Goal: Information Seeking & Learning: Understand process/instructions

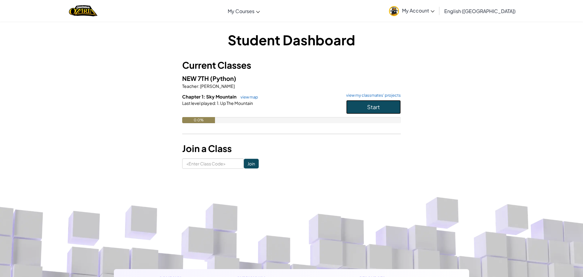
click at [361, 106] on button "Start" at bounding box center [373, 107] width 55 height 14
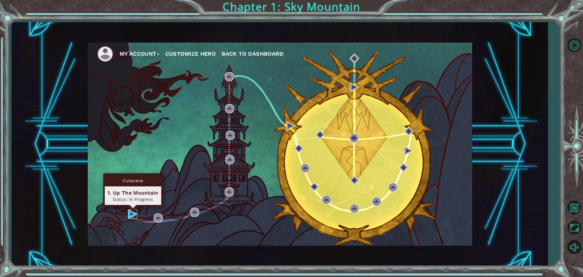
click at [130, 212] on img at bounding box center [132, 213] width 9 height 9
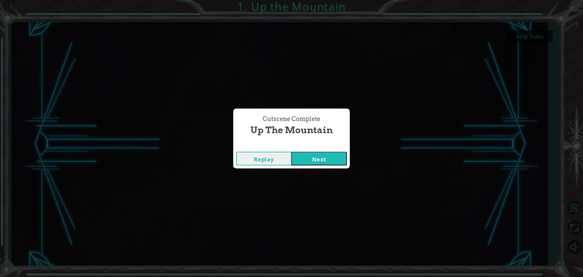
click at [331, 157] on button "Next" at bounding box center [318, 159] width 55 height 14
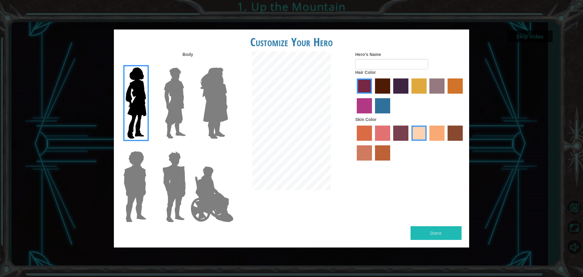
click at [173, 100] on img at bounding box center [174, 103] width 27 height 76
click at [188, 63] on input "Hero Lars" at bounding box center [188, 63] width 0 height 0
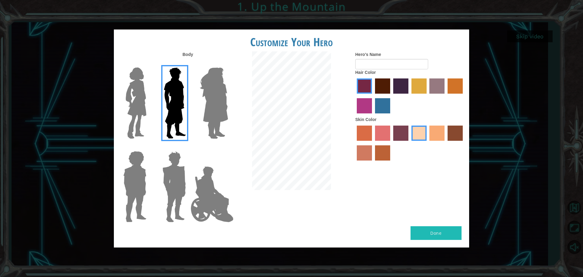
click at [384, 89] on label "maroon hair color" at bounding box center [382, 85] width 15 height 15
click at [373, 96] on input "maroon hair color" at bounding box center [373, 96] width 0 height 0
click at [431, 131] on label "tacao skin color" at bounding box center [436, 132] width 15 height 15
click at [428, 143] on input "tacao skin color" at bounding box center [428, 143] width 0 height 0
click at [417, 136] on label "sandy beach skin color" at bounding box center [418, 132] width 15 height 15
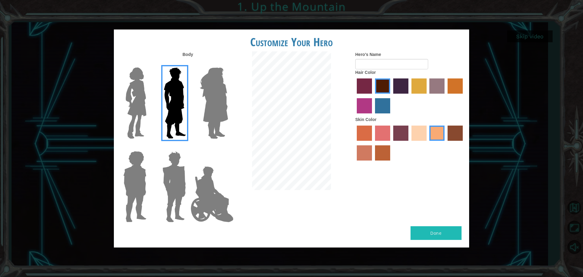
click at [409, 143] on input "sandy beach skin color" at bounding box center [409, 143] width 0 height 0
click at [367, 146] on label "burning sand skin color" at bounding box center [364, 152] width 15 height 15
click at [464, 143] on input "burning sand skin color" at bounding box center [464, 143] width 0 height 0
click at [416, 131] on label "sandy beach skin color" at bounding box center [418, 132] width 15 height 15
click at [409, 143] on input "sandy beach skin color" at bounding box center [409, 143] width 0 height 0
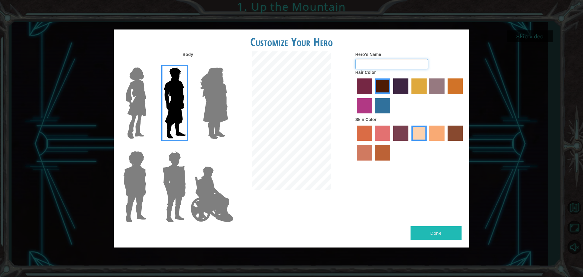
click at [408, 64] on input "Hero's Name" at bounding box center [391, 64] width 73 height 10
type input "aura"
click at [435, 234] on button "Done" at bounding box center [436, 233] width 51 height 14
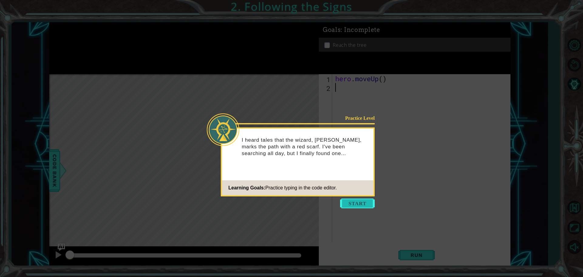
click at [349, 200] on button "Start" at bounding box center [357, 203] width 35 height 10
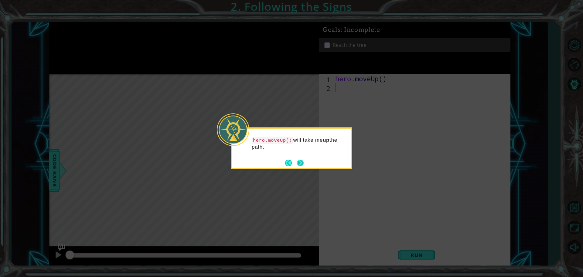
click at [302, 165] on button "Next" at bounding box center [300, 162] width 7 height 7
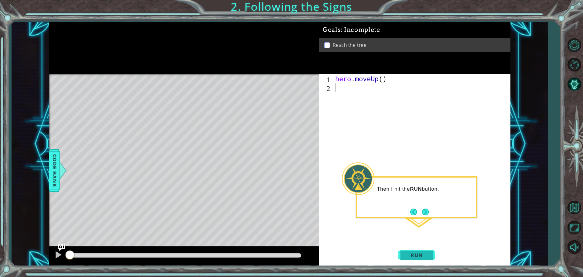
click at [424, 250] on button "Run" at bounding box center [416, 254] width 36 height 19
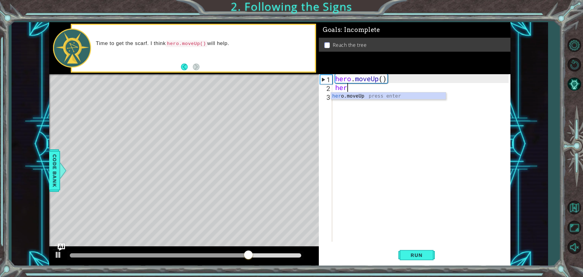
type textarea "hero"
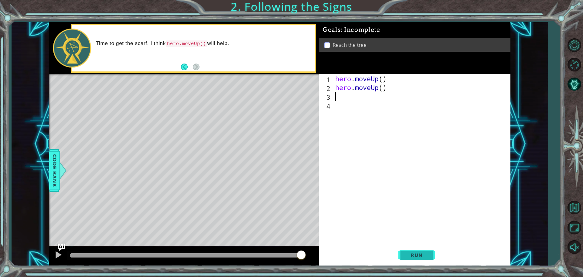
click at [415, 256] on span "Run" at bounding box center [416, 255] width 24 height 6
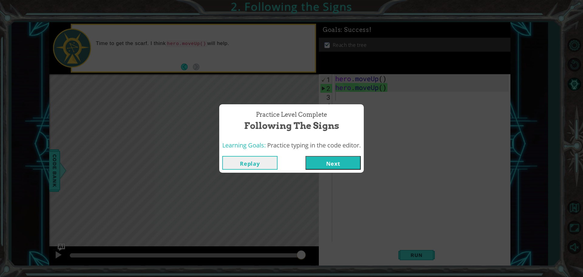
click at [329, 165] on button "Next" at bounding box center [332, 163] width 55 height 14
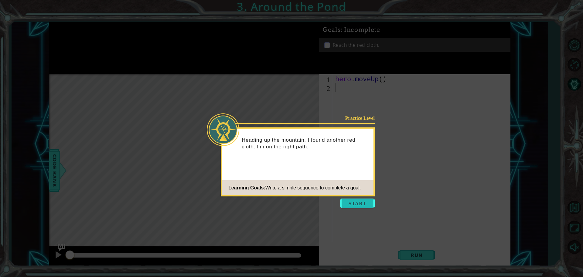
click at [361, 200] on button "Start" at bounding box center [357, 203] width 35 height 10
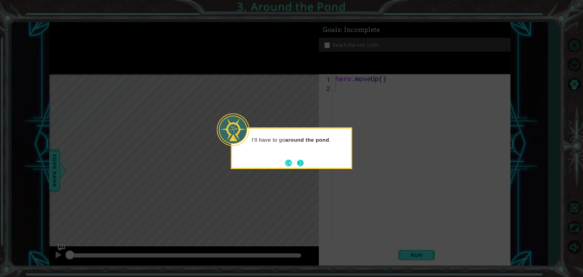
click at [304, 163] on button "Next" at bounding box center [300, 162] width 7 height 7
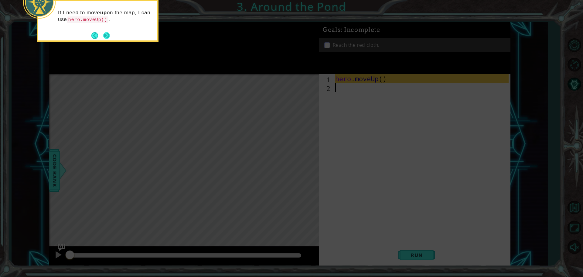
click at [106, 35] on button "Next" at bounding box center [106, 35] width 7 height 7
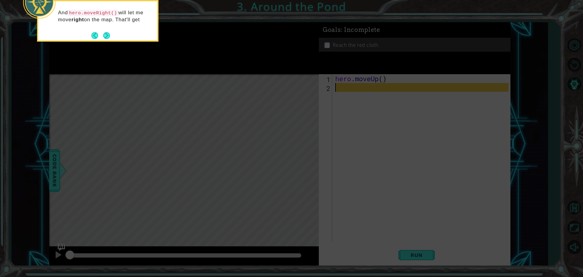
click at [106, 35] on button "Next" at bounding box center [106, 35] width 7 height 7
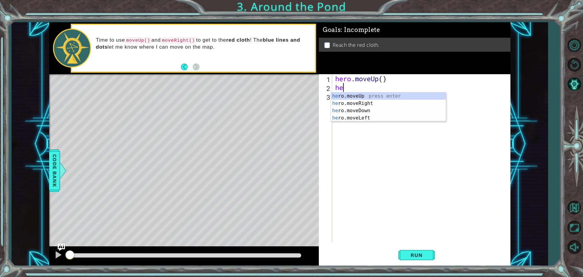
type textarea "her"
click at [362, 101] on div "her o.moveUp press enter her o.moveRight press enter her o.moveDown press enter…" at bounding box center [388, 114] width 115 height 44
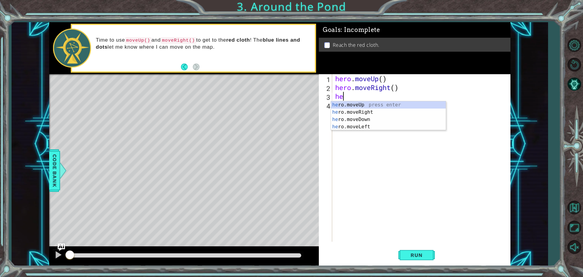
type textarea "her"
click at [357, 106] on div "her o.moveUp press enter her o.moveRight press enter her o.moveDown press enter…" at bounding box center [388, 123] width 115 height 44
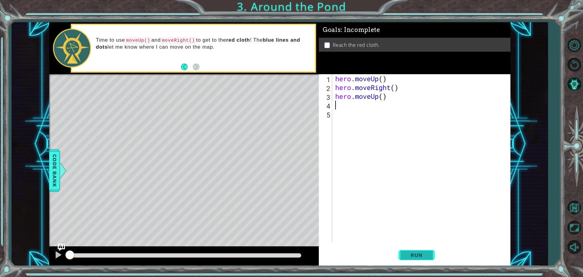
click at [411, 256] on span "Run" at bounding box center [416, 255] width 24 height 6
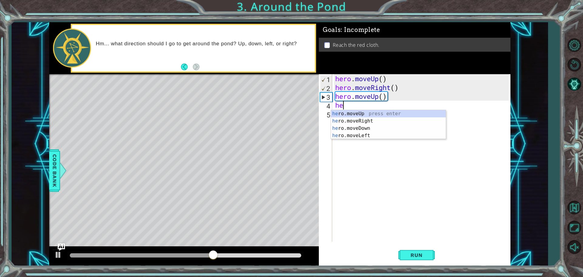
type textarea "her"
click at [355, 113] on div "her o.moveUp press enter her o.moveRight press enter her o.moveDown press enter…" at bounding box center [388, 132] width 115 height 44
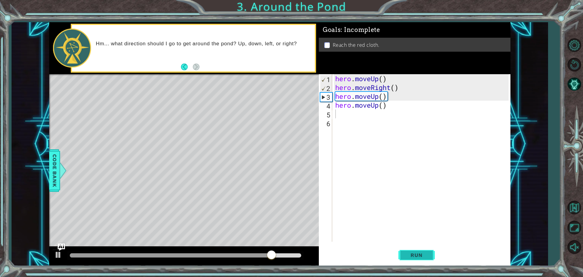
click at [425, 251] on button "Run" at bounding box center [416, 254] width 36 height 19
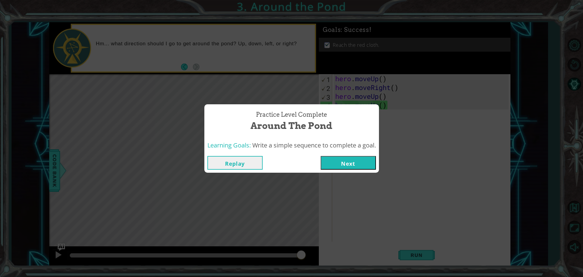
click at [364, 164] on button "Next" at bounding box center [348, 163] width 55 height 14
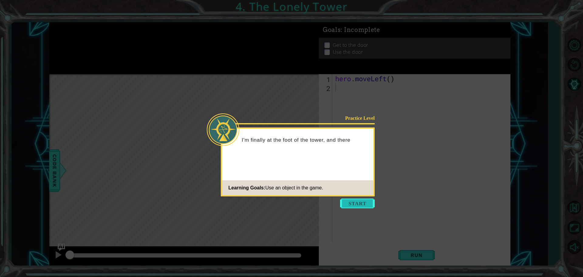
click at [363, 205] on button "Start" at bounding box center [357, 203] width 35 height 10
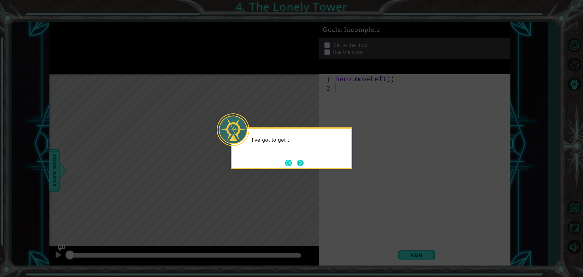
click at [296, 163] on button "Next" at bounding box center [300, 163] width 8 height 8
click at [296, 163] on button "Back" at bounding box center [291, 162] width 12 height 7
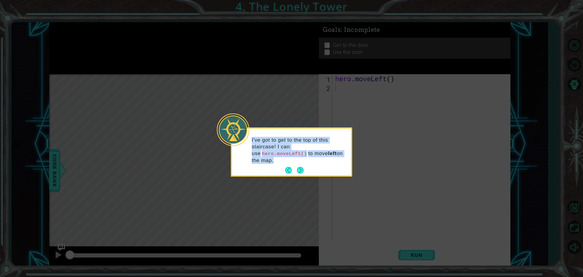
click at [296, 163] on p "I've got to get to the top of this staircase! I can use hero.moveLeft() to move…" at bounding box center [299, 150] width 95 height 27
click at [301, 173] on button "Next" at bounding box center [300, 170] width 7 height 7
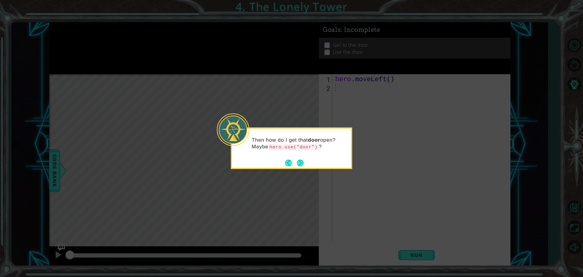
click at [301, 173] on icon at bounding box center [291, 138] width 583 height 277
click at [302, 165] on button "Next" at bounding box center [300, 162] width 7 height 7
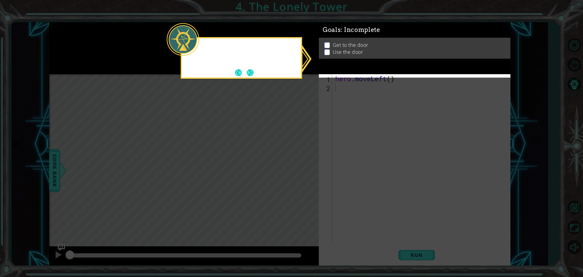
click at [302, 165] on icon at bounding box center [291, 138] width 583 height 277
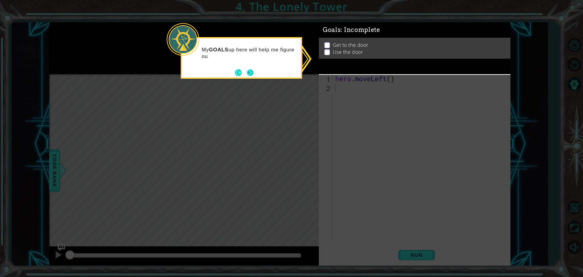
click at [247, 72] on button "Next" at bounding box center [250, 72] width 7 height 7
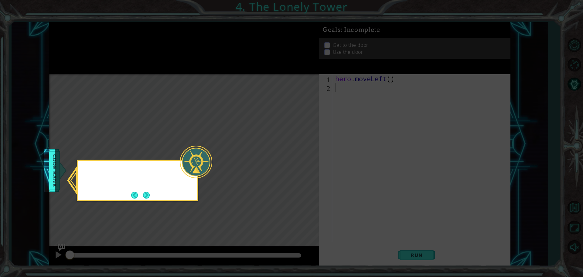
click at [247, 72] on icon at bounding box center [291, 138] width 583 height 277
click at [148, 192] on button "Next" at bounding box center [146, 195] width 7 height 7
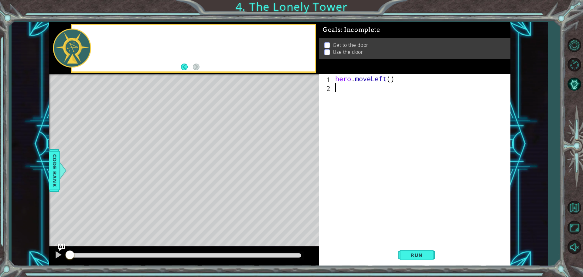
click at [148, 192] on div "Level Map" at bounding box center [189, 163] width 281 height 179
click at [371, 93] on div "hero . moveLeft ( )" at bounding box center [423, 166] width 178 height 185
click at [420, 251] on button "Run" at bounding box center [416, 254] width 36 height 19
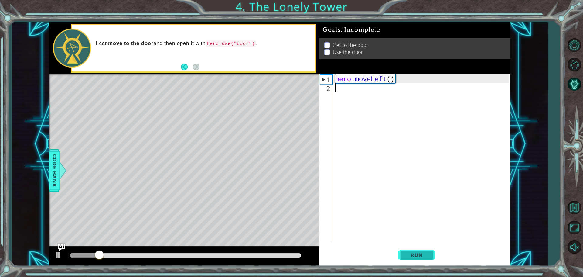
click at [418, 252] on span "Run" at bounding box center [416, 255] width 24 height 6
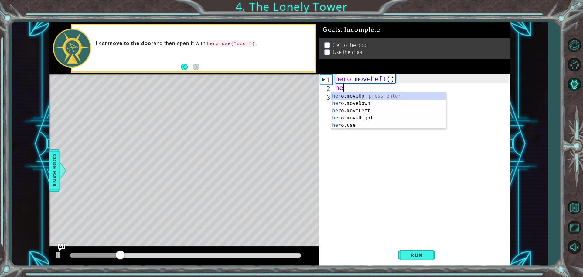
type textarea "her"
click at [369, 93] on div "her o.moveUp press enter her o.moveDown press enter her o.moveLeft press enter …" at bounding box center [388, 117] width 115 height 51
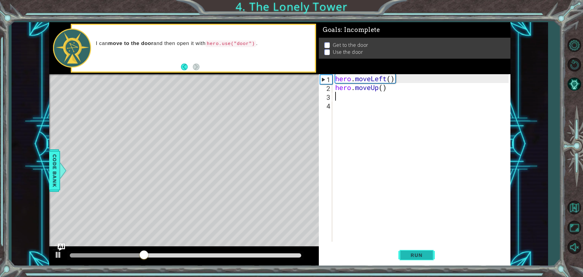
click at [417, 250] on button "Run" at bounding box center [416, 254] width 36 height 19
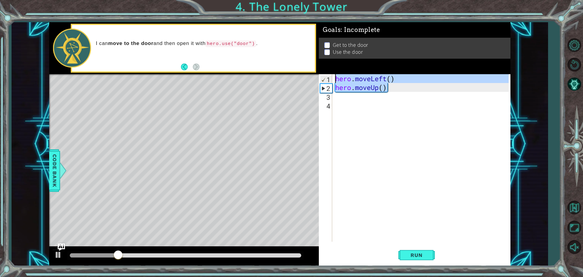
drag, startPoint x: 400, startPoint y: 87, endPoint x: 316, endPoint y: 82, distance: 84.0
click at [316, 82] on div "1 ההההההההההההההההההההההההההההההההההההההההההההההההההההההההההההההההההההההההההההה…" at bounding box center [279, 144] width 461 height 244
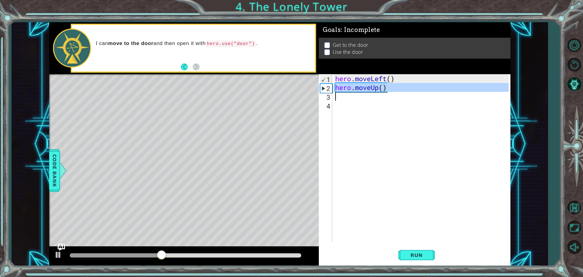
drag, startPoint x: 336, startPoint y: 85, endPoint x: 399, endPoint y: 97, distance: 64.5
click at [399, 97] on div "hero . moveLeft ( ) hero . moveUp ( )" at bounding box center [423, 166] width 178 height 185
type textarea "hero.moveUp()"
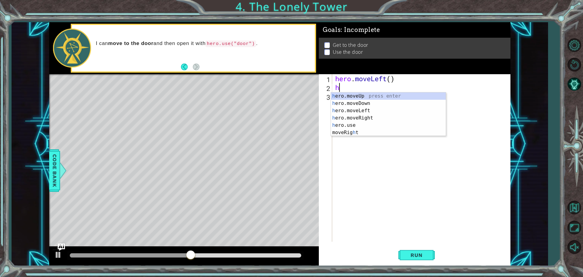
type textarea "her"
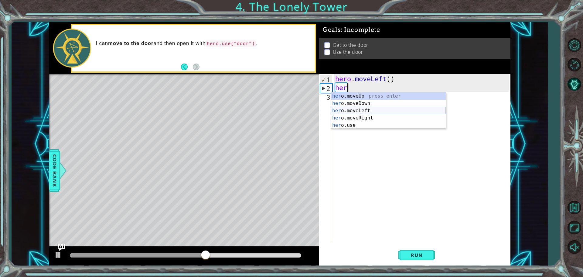
click at [388, 112] on div "her o.moveUp press enter her o.moveDown press enter her o.moveLeft press enter …" at bounding box center [388, 117] width 115 height 51
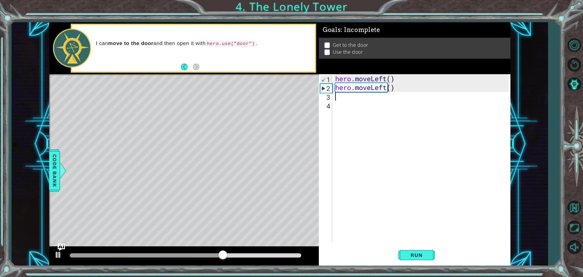
type textarea "h"
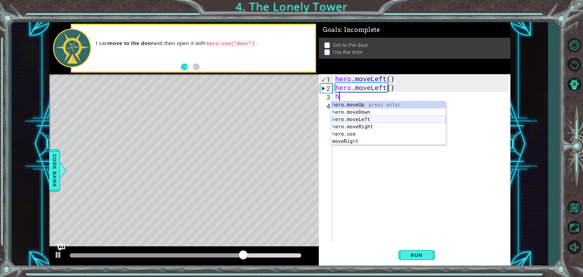
click at [368, 121] on div "h ero.moveUp press enter h ero.moveDown press enter h ero.moveLeft press enter …" at bounding box center [388, 130] width 115 height 58
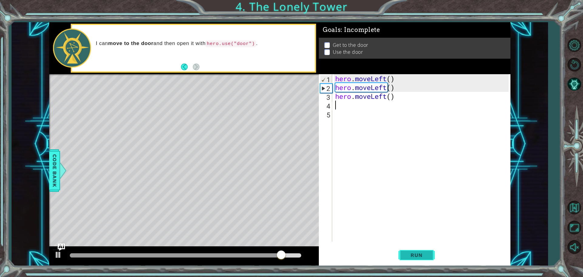
click at [414, 253] on span "Run" at bounding box center [416, 255] width 24 height 6
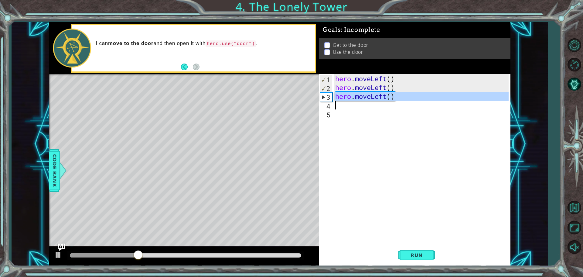
drag, startPoint x: 336, startPoint y: 96, endPoint x: 423, endPoint y: 107, distance: 87.5
click at [423, 107] on div "hero . moveLeft ( ) hero . moveLeft ( ) hero . moveLeft ( )" at bounding box center [423, 166] width 178 height 185
type textarea "hero.moveLeft()"
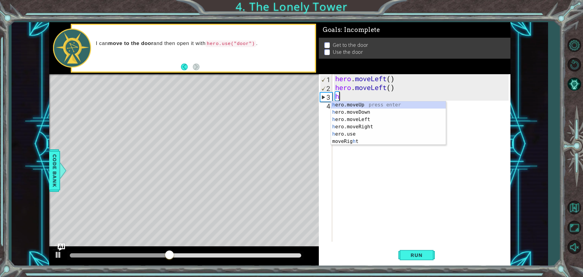
type textarea "he"
click at [377, 106] on div "he ro.moveUp press enter he ro.moveDown press enter he ro.moveLeft press enter …" at bounding box center [388, 126] width 115 height 51
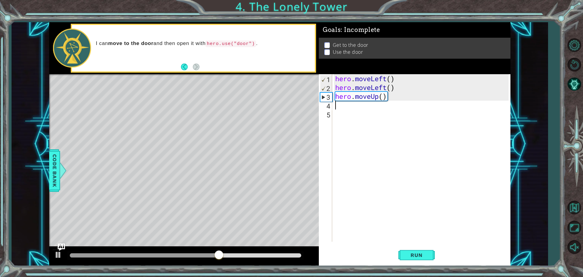
type textarea "h"
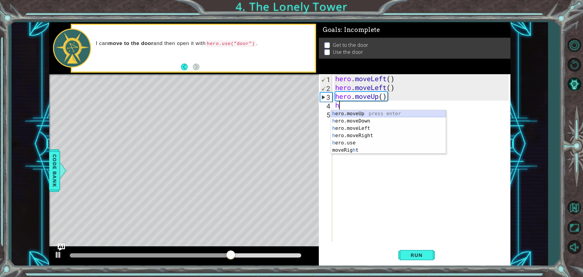
click at [378, 113] on div "h ero.moveUp press enter h ero.moveDown press enter h ero.moveLeft press enter …" at bounding box center [388, 139] width 115 height 58
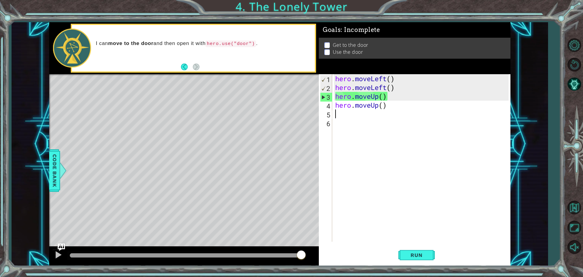
type textarea "h"
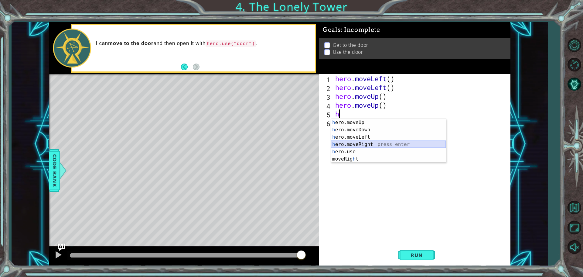
click at [373, 141] on div "h ero.moveUp press enter h ero.moveDown press enter h ero.moveLeft press enter …" at bounding box center [388, 148] width 115 height 58
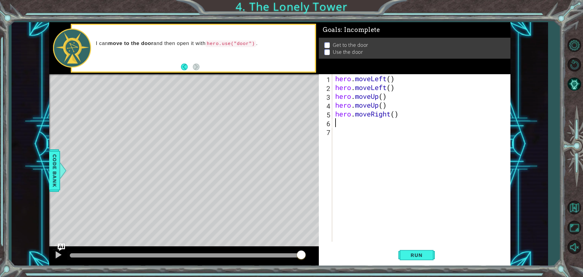
type textarea "h"
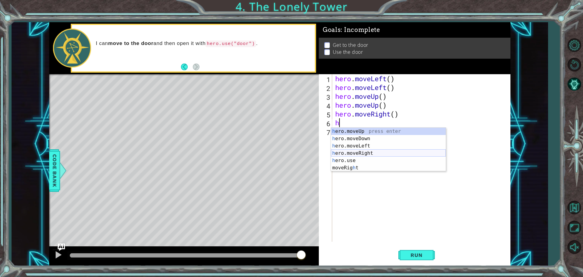
click at [370, 153] on div "h ero.moveUp press enter h ero.moveDown press enter h ero.moveLeft press enter …" at bounding box center [388, 157] width 115 height 58
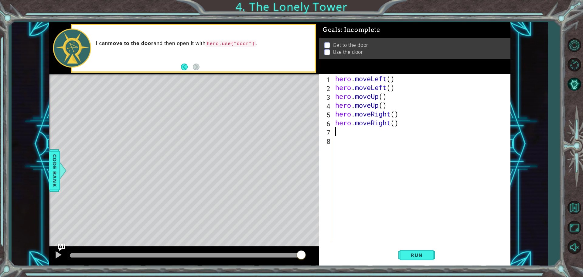
click at [418, 243] on div "1 2 3 4 5 6 7 8 hero . moveLeft ( ) hero . moveLeft ( ) hero . moveUp ( ) hero …" at bounding box center [415, 170] width 192 height 192
click at [422, 254] on span "Run" at bounding box center [416, 255] width 24 height 6
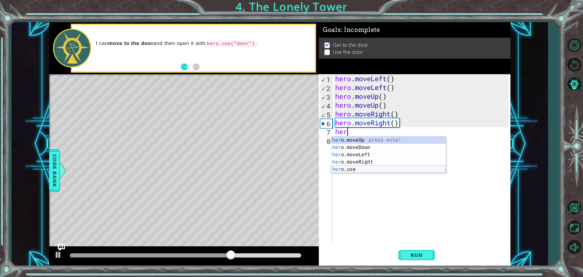
click at [363, 166] on div "her o.moveUp press enter her o.moveDown press enter her o.moveLeft press enter …" at bounding box center [388, 161] width 115 height 51
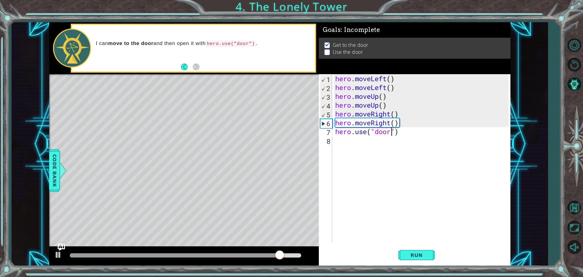
scroll to position [0, 2]
type textarea "hero.use("door")"
click at [419, 254] on span "Run" at bounding box center [416, 255] width 24 height 6
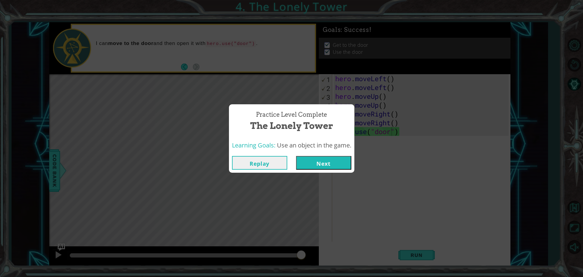
click at [334, 163] on button "Next" at bounding box center [323, 163] width 55 height 14
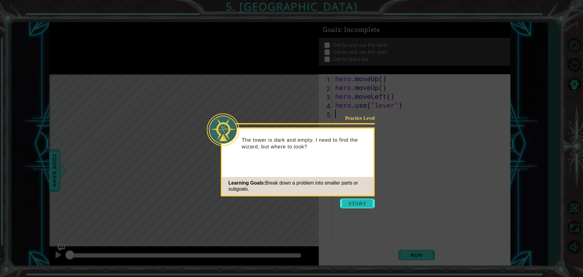
click at [357, 203] on button "Start" at bounding box center [357, 203] width 35 height 10
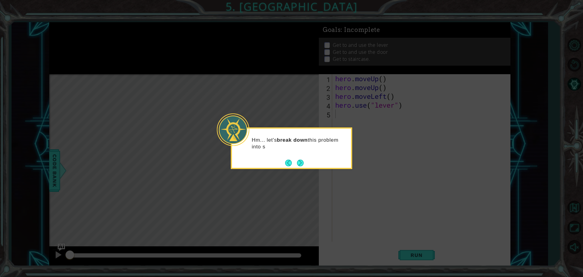
click at [307, 162] on div "Hm... let's break down this problem into s" at bounding box center [291, 148] width 121 height 42
click at [304, 162] on div "Hm... let's break down this problem into smaller parts." at bounding box center [291, 148] width 121 height 42
click at [302, 162] on button "Next" at bounding box center [300, 162] width 7 height 7
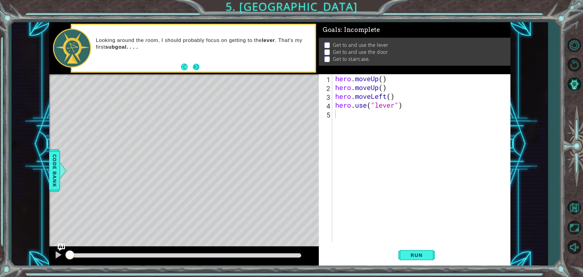
click at [197, 65] on button "Next" at bounding box center [195, 66] width 7 height 7
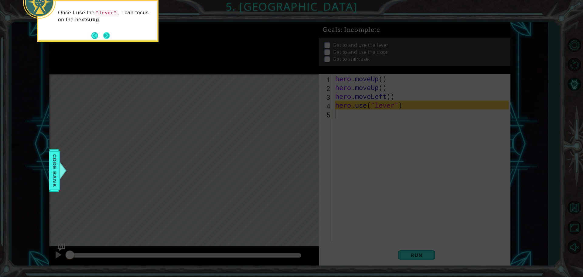
click at [110, 35] on button "Next" at bounding box center [106, 35] width 7 height 7
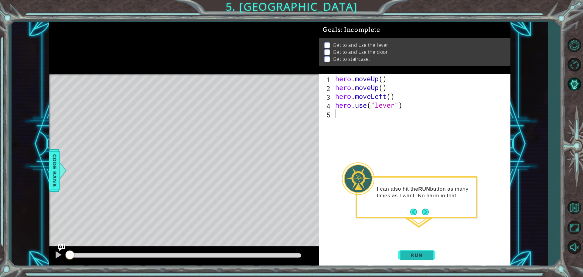
click at [416, 257] on span "Run" at bounding box center [416, 255] width 24 height 6
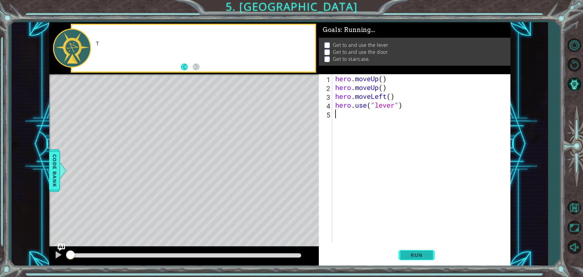
click at [416, 257] on span "Run" at bounding box center [416, 255] width 24 height 6
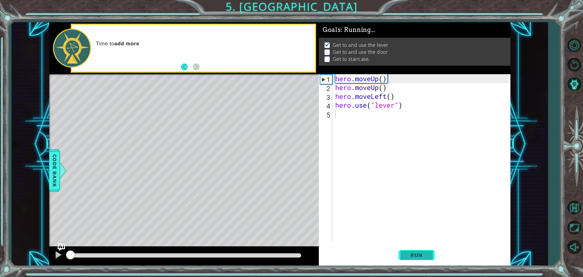
click at [416, 257] on span "Run" at bounding box center [416, 255] width 24 height 6
click at [416, 255] on span "Run" at bounding box center [416, 255] width 24 height 6
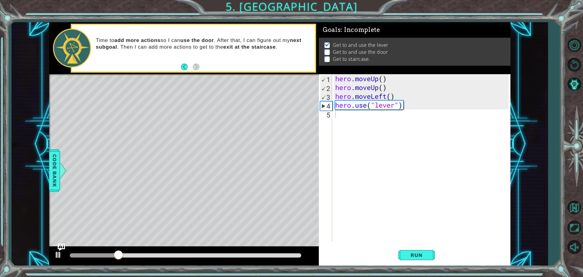
click at [349, 112] on div "hero . moveUp ( ) hero . moveUp ( ) hero . moveLeft ( ) hero . use ( "lever" )" at bounding box center [423, 166] width 178 height 185
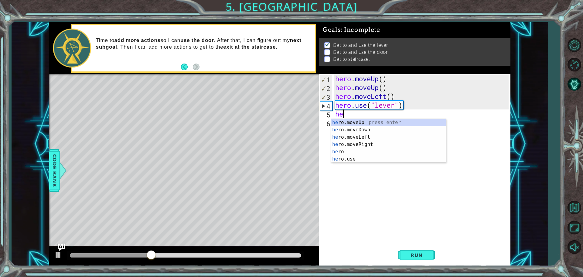
type textarea "her"
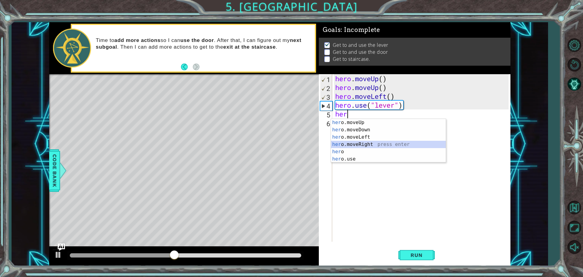
click at [368, 141] on div "her o.moveUp press enter her o.moveDown press enter her o.moveLeft press enter …" at bounding box center [388, 148] width 115 height 58
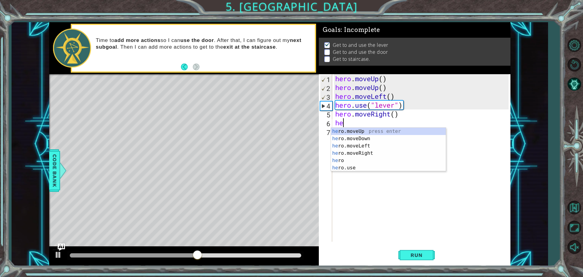
type textarea "her"
click at [367, 155] on div "her o.moveUp press enter her o.moveDown press enter her o.moveLeft press enter …" at bounding box center [388, 157] width 115 height 58
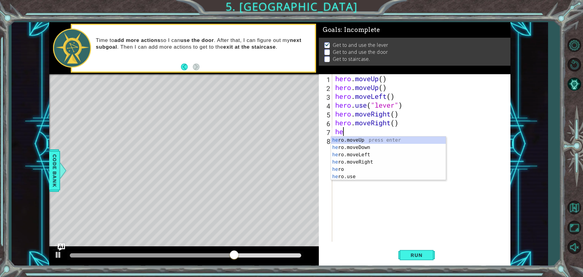
type textarea "her"
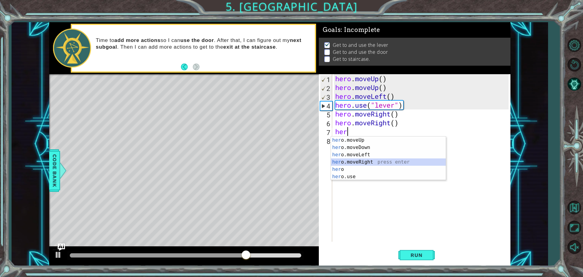
click at [373, 160] on div "her o.moveUp press enter her o.moveDown press enter her o.moveLeft press enter …" at bounding box center [388, 165] width 115 height 58
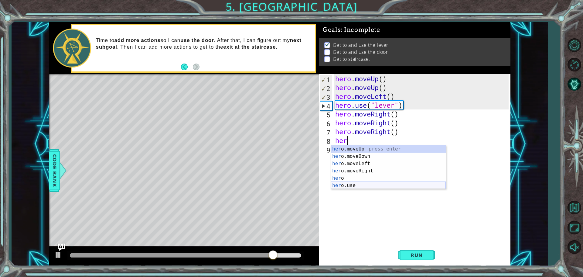
click at [365, 182] on div "her o.moveUp press enter her o.moveDown press enter her o.moveLeft press enter …" at bounding box center [388, 174] width 115 height 58
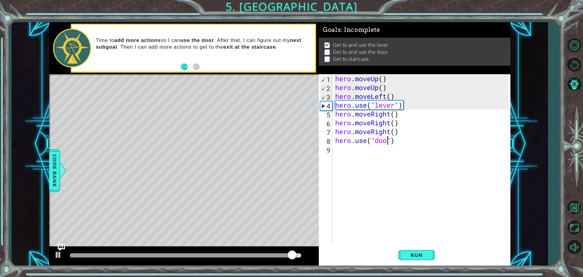
scroll to position [0, 2]
type textarea "hero.use("door")"
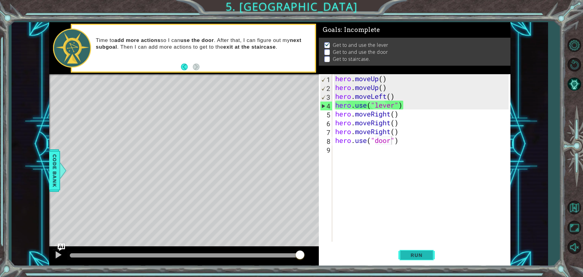
click at [420, 257] on span "Run" at bounding box center [416, 255] width 24 height 6
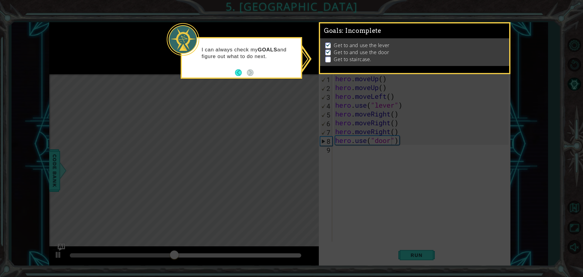
click at [328, 59] on p at bounding box center [327, 59] width 5 height 6
click at [329, 49] on img at bounding box center [328, 51] width 6 height 5
click at [237, 72] on button "Back" at bounding box center [241, 72] width 12 height 7
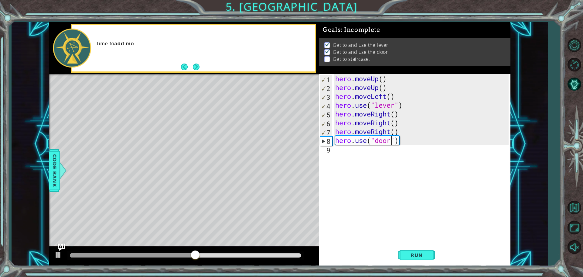
click at [349, 145] on div "hero . moveUp ( ) hero . moveUp ( ) hero . moveLeft ( ) hero . use ( "lever" ) …" at bounding box center [423, 166] width 178 height 185
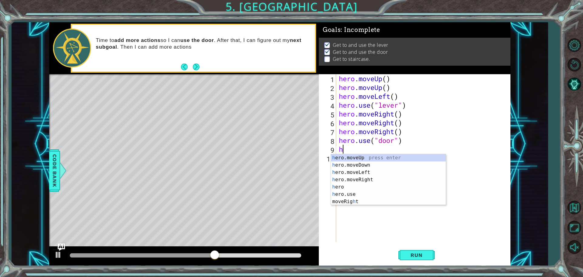
type textarea "her"
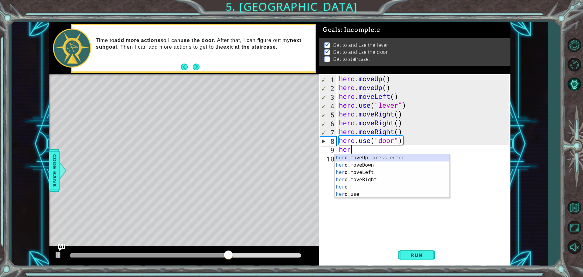
click at [356, 158] on div "her o.moveUp press enter her o.moveDown press enter her o.moveLeft press enter …" at bounding box center [392, 183] width 115 height 58
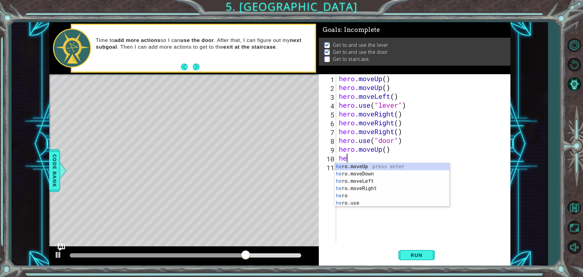
type textarea "her"
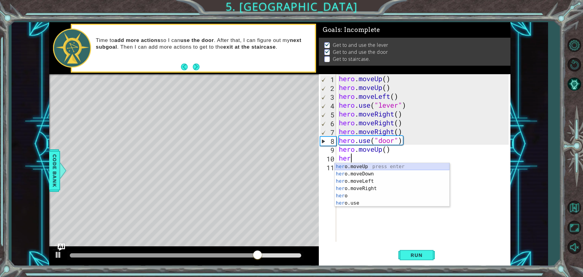
click at [368, 164] on div "her o.moveUp press enter her o.moveDown press enter her o.moveLeft press enter …" at bounding box center [392, 192] width 115 height 58
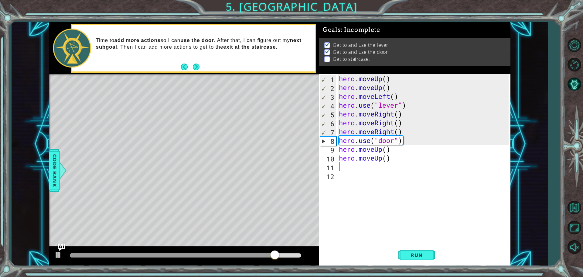
type textarea "h"
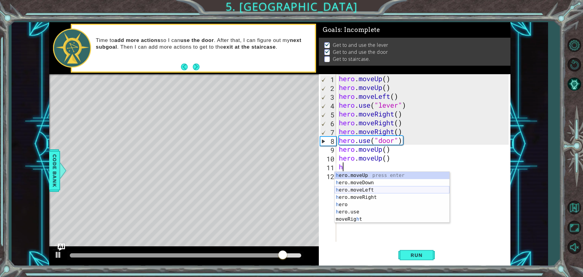
click at [377, 188] on div "h ero.moveUp press enter h ero.moveDown press enter h ero.moveLeft press enter …" at bounding box center [392, 205] width 115 height 66
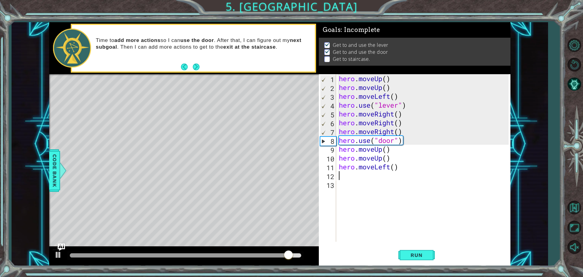
type textarea "h"
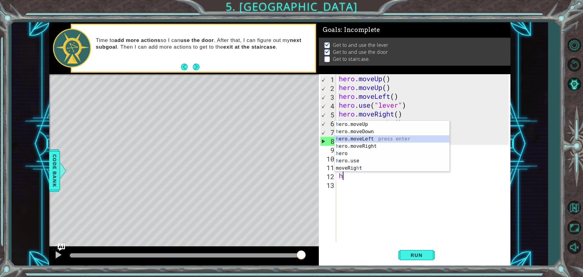
click at [363, 141] on div "h ero.moveUp press enter h ero.moveDown press enter h ero.moveLeft press enter …" at bounding box center [392, 154] width 115 height 66
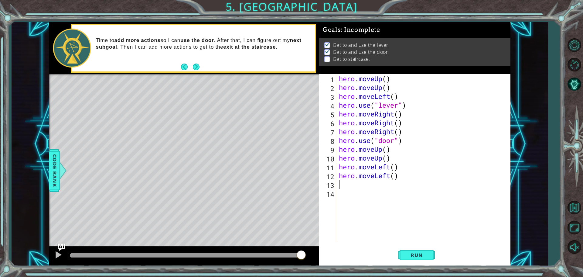
type textarea "h"
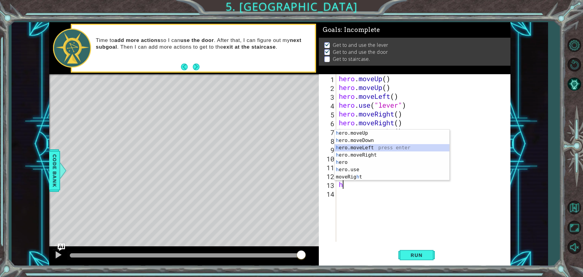
click at [365, 150] on div "h ero.moveUp press enter h ero.moveDown press enter h ero.moveLeft press enter …" at bounding box center [392, 162] width 115 height 66
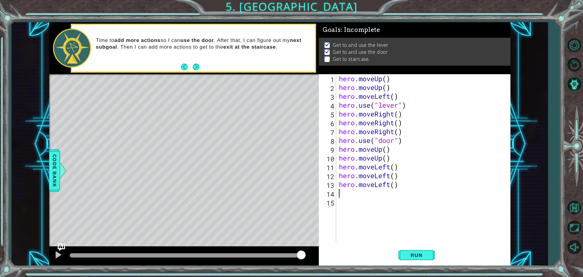
type textarea "h"
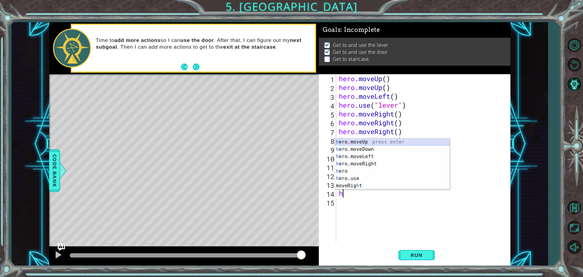
click at [362, 141] on div "h ero.moveUp press enter h ero.moveDown press enter h ero.moveLeft press enter …" at bounding box center [392, 171] width 115 height 66
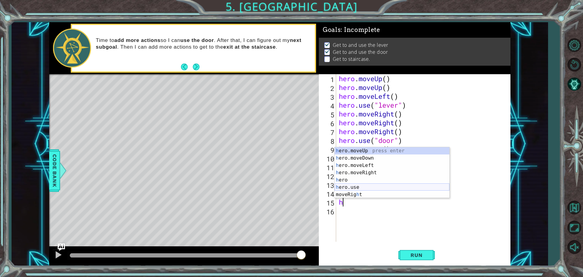
click at [355, 184] on div "h ero.moveUp press enter h ero.moveDown press enter h ero.moveLeft press enter …" at bounding box center [392, 180] width 115 height 66
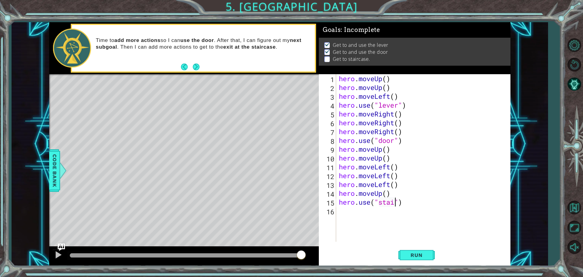
scroll to position [0, 3]
type textarea "hero.use("stairs")"
click at [413, 252] on span "Run" at bounding box center [416, 255] width 24 height 6
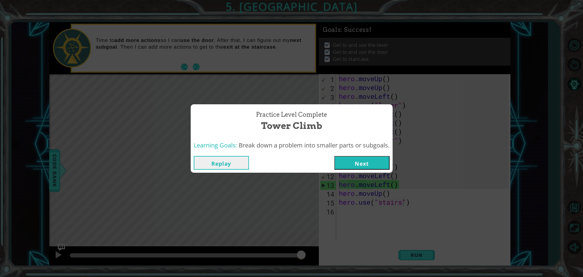
click at [346, 160] on button "Next" at bounding box center [361, 163] width 55 height 14
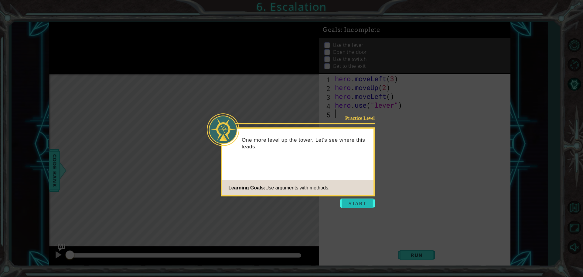
click at [359, 205] on button "Start" at bounding box center [357, 203] width 35 height 10
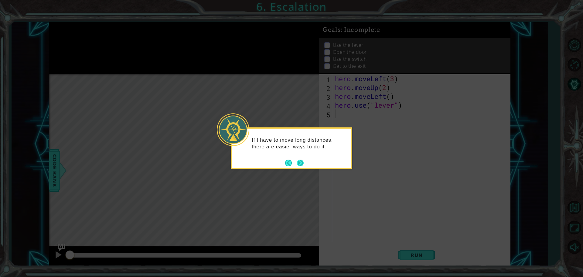
click at [300, 165] on button "Next" at bounding box center [300, 162] width 7 height 7
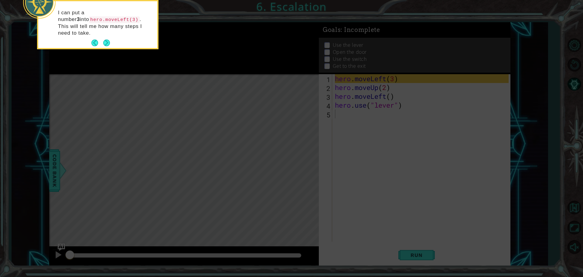
click at [113, 20] on p "I can put a number 3 into hero.moveLeft(3) . This will tell me how many steps I…" at bounding box center [105, 22] width 95 height 27
click at [107, 39] on button "Next" at bounding box center [106, 43] width 9 height 9
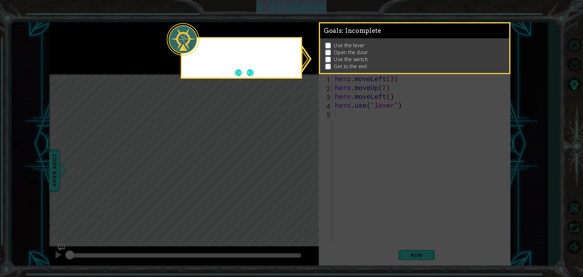
click at [107, 33] on icon at bounding box center [291, 138] width 583 height 277
click at [252, 70] on button "Next" at bounding box center [250, 72] width 7 height 7
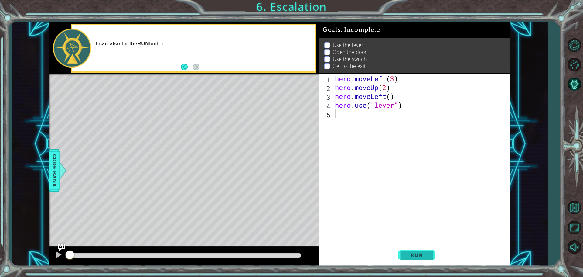
click at [405, 249] on button "Run" at bounding box center [416, 254] width 36 height 19
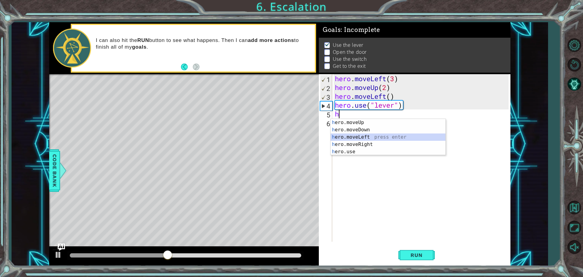
click at [380, 137] on div "h ero.moveUp press enter h ero.moveDown press enter h ero.moveLeft press enter …" at bounding box center [388, 144] width 115 height 51
type textarea "hero.moveLeft(1)"
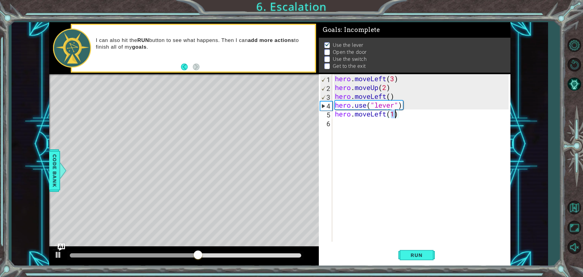
click at [343, 126] on div "hero . moveLeft ( 3 ) hero . moveUp ( 2 ) hero . moveLeft ( ) hero . use ( "lev…" at bounding box center [423, 166] width 178 height 185
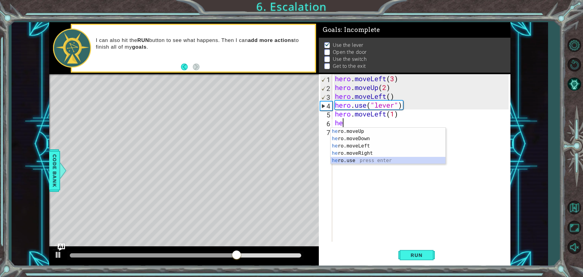
click at [366, 158] on div "he ro.moveUp press enter he ro.moveDown press enter he ro.moveLeft press enter …" at bounding box center [388, 153] width 115 height 51
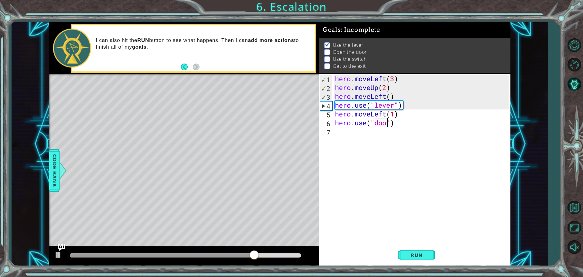
scroll to position [0, 2]
type textarea "hero.use("door")"
click at [423, 255] on span "Run" at bounding box center [416, 255] width 24 height 6
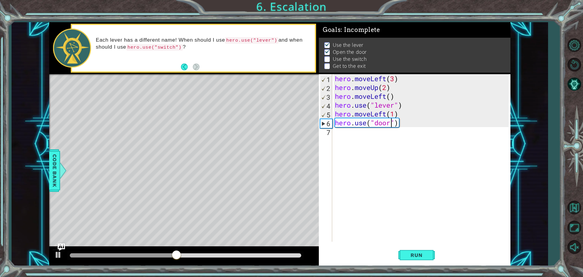
click at [359, 135] on div "hero . moveLeft ( 3 ) hero . moveUp ( 2 ) hero . moveLeft ( ) hero . use ( "lev…" at bounding box center [423, 166] width 178 height 185
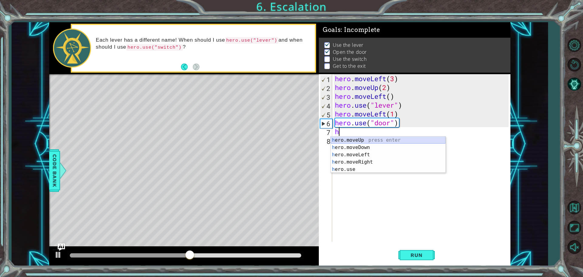
click at [367, 140] on div "h ero.moveUp press enter h ero.moveDown press enter h ero.moveLeft press enter …" at bounding box center [388, 161] width 115 height 51
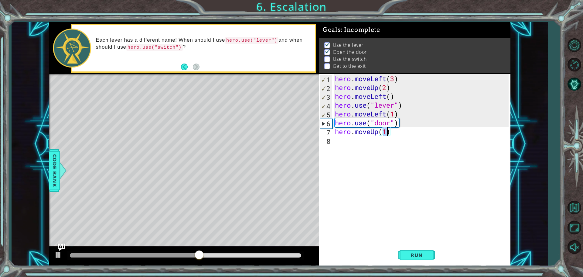
type textarea "hero.moveUp(2)"
click at [347, 143] on div "hero . moveLeft ( 3 ) hero . moveUp ( 2 ) hero . moveLeft ( ) hero . use ( "lev…" at bounding box center [423, 166] width 178 height 185
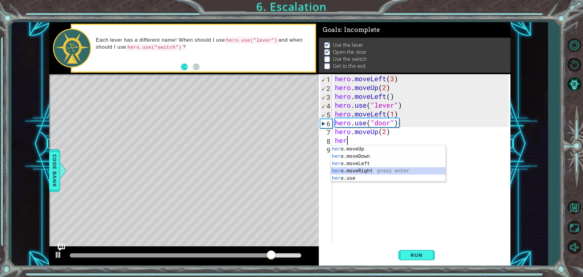
click at [368, 172] on div "her o.moveUp press enter her o.moveDown press enter her o.moveLeft press enter …" at bounding box center [388, 170] width 115 height 51
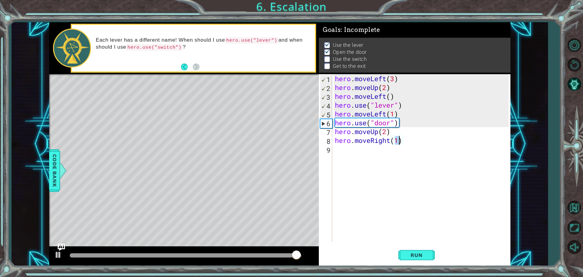
type textarea "hero.moveRight(3)"
click at [332, 148] on div "9" at bounding box center [326, 149] width 12 height 9
click at [396, 141] on div "hero . moveLeft ( 3 ) hero . moveUp ( 2 ) hero . moveLeft ( ) hero . use ( "lev…" at bounding box center [423, 166] width 178 height 185
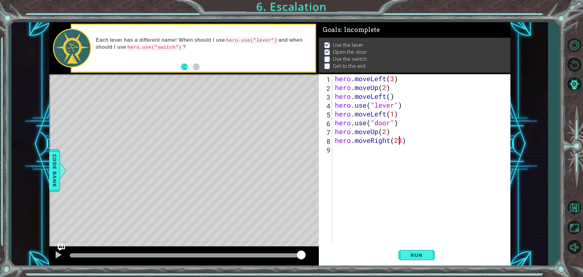
scroll to position [0, 3]
click at [399, 140] on div "hero . moveLeft ( 3 ) hero . moveUp ( 2 ) hero . moveLeft ( ) hero . use ( "lev…" at bounding box center [423, 166] width 178 height 185
type textarea "hero.moveRight(2)"
click at [384, 152] on div "hero . moveLeft ( 3 ) hero . moveUp ( 2 ) hero . moveLeft ( ) hero . use ( "lev…" at bounding box center [423, 166] width 178 height 185
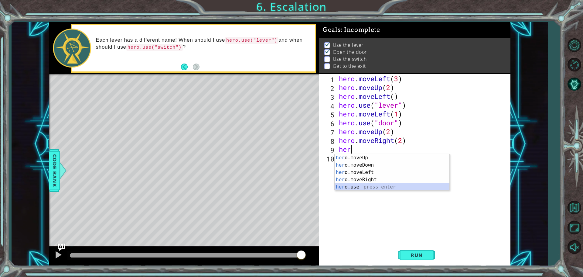
click at [365, 186] on div "her o.moveUp press enter her o.moveDown press enter her o.moveLeft press enter …" at bounding box center [392, 179] width 115 height 51
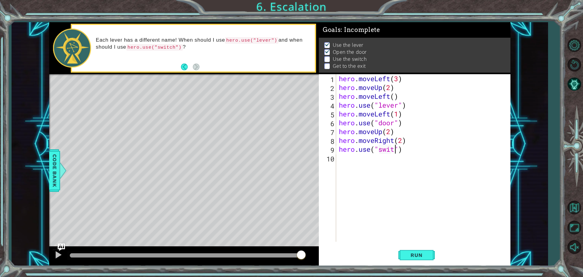
scroll to position [0, 3]
type textarea "hero.use("switch")"
click at [339, 160] on div "hero . moveLeft ( 3 ) hero . moveUp ( 2 ) hero . moveLeft ( ) hero . use ( "lev…" at bounding box center [425, 166] width 174 height 185
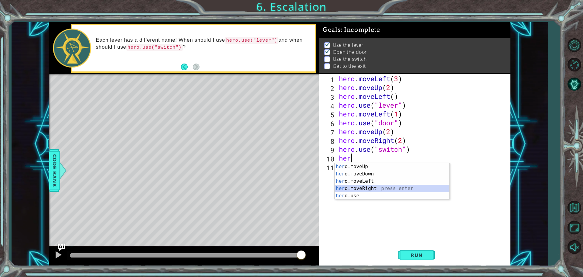
click at [369, 188] on div "her o.moveUp press enter her o.moveDown press enter her o.moveLeft press enter …" at bounding box center [392, 188] width 115 height 51
type textarea "hero.moveRight(1)"
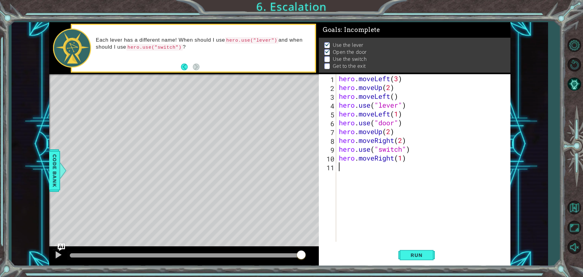
click at [347, 165] on div "hero . moveLeft ( 3 ) hero . moveUp ( 2 ) hero . moveLeft ( ) hero . use ( "lev…" at bounding box center [425, 166] width 174 height 185
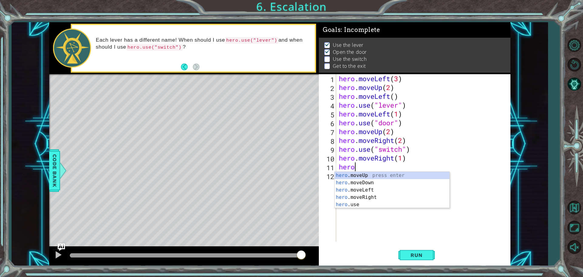
scroll to position [0, 0]
click at [367, 176] on div "hero .moveUp press enter hero .moveDown press enter hero .moveLeft press enter …" at bounding box center [392, 197] width 115 height 51
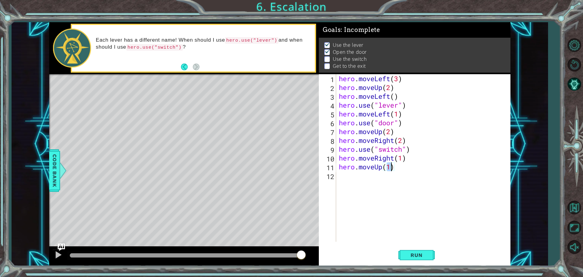
type textarea "hero.moveUp(1)"
drag, startPoint x: 424, startPoint y: 267, endPoint x: 424, endPoint y: 253, distance: 14.3
click at [424, 256] on div "1 ההההההההההההההההההההההההההההההההההההההההההההההההההההההההההההההההההההההההההההה…" at bounding box center [291, 138] width 583 height 277
click at [424, 253] on span "Run" at bounding box center [416, 255] width 24 height 6
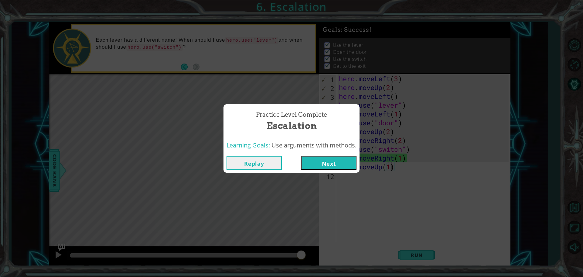
click at [325, 162] on button "Next" at bounding box center [328, 163] width 55 height 14
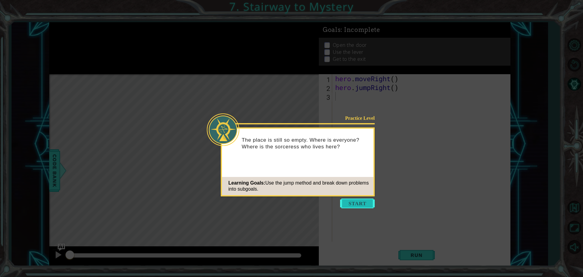
click at [361, 202] on button "Start" at bounding box center [357, 203] width 35 height 10
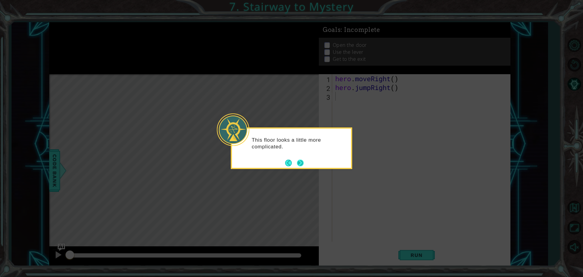
click at [302, 165] on button "Next" at bounding box center [300, 163] width 8 height 8
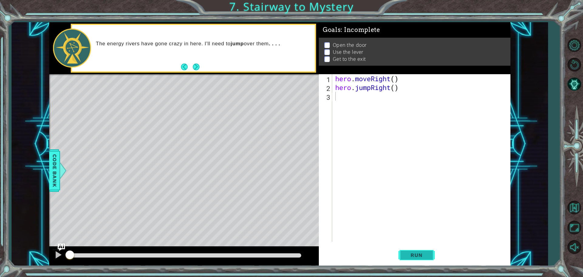
click at [416, 250] on button "Run" at bounding box center [416, 254] width 36 height 19
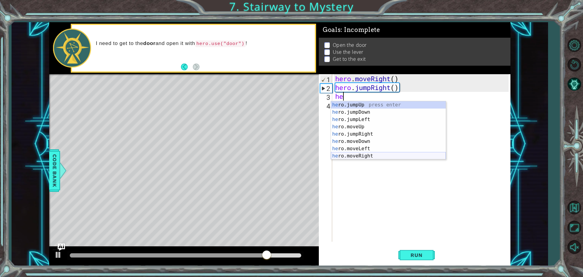
click at [376, 154] on div "he ro.jumpUp press enter he ro.jumpDown press enter he ro.jumpLeft press enter …" at bounding box center [388, 137] width 115 height 73
type textarea "hero.moveRight(1)"
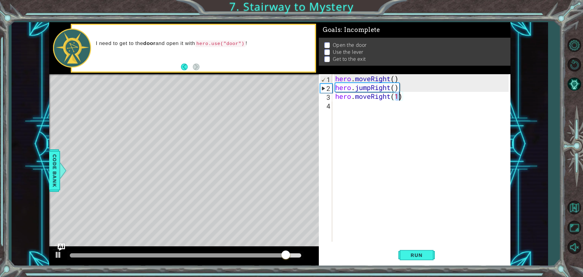
click at [354, 107] on div "hero . moveRight ( ) hero . jumpRight ( ) hero . moveRight ( 1 )" at bounding box center [423, 166] width 178 height 185
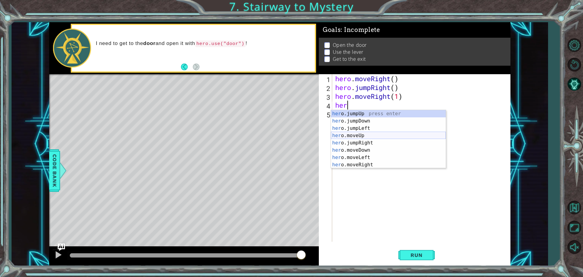
click at [365, 134] on div "her o.jumpUp press enter her o.jumpDown press enter her o.jumpLeft press enter …" at bounding box center [388, 146] width 115 height 73
type textarea "hero.moveUp(1)"
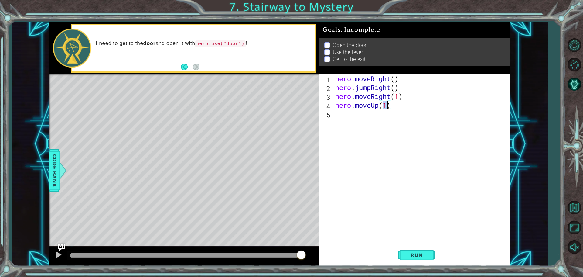
click at [349, 117] on div "hero . moveRight ( ) hero . jumpRight ( ) hero . moveRight ( 1 ) hero . moveUp …" at bounding box center [423, 166] width 178 height 185
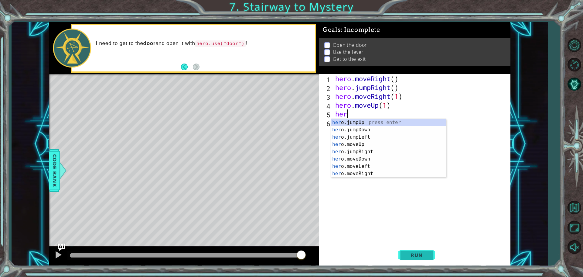
type textarea "her"
click at [418, 248] on button "Run" at bounding box center [416, 254] width 36 height 19
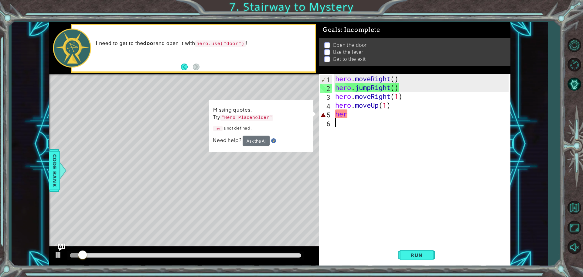
click at [365, 118] on div "hero . moveRight ( ) hero . jumpRight ( ) hero . moveRight ( 1 ) hero . moveUp …" at bounding box center [423, 166] width 178 height 185
click at [357, 102] on div "hero . moveRight ( ) hero . jumpRight ( ) hero . moveRight ( 1 ) hero . moveUp …" at bounding box center [423, 166] width 178 height 185
click at [357, 111] on div "hero . moveRight ( ) hero . jumpRight ( ) hero . moveRight ( 1 ) hero . moveUp …" at bounding box center [423, 166] width 178 height 185
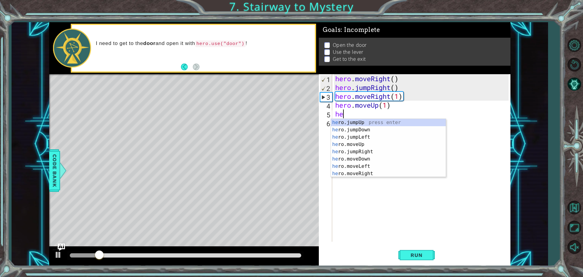
type textarea "h"
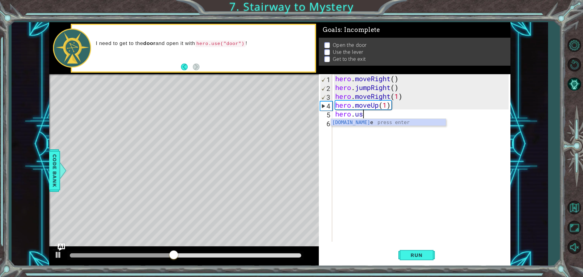
scroll to position [0, 1]
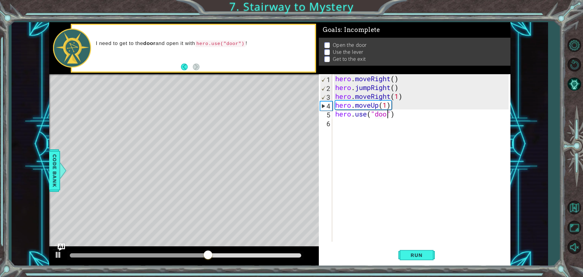
type textarea "hero.use("door")"
click at [347, 121] on div "hero . moveRight ( ) hero . jumpRight ( ) hero . moveRight ( 1 ) hero . moveUp …" at bounding box center [423, 166] width 178 height 185
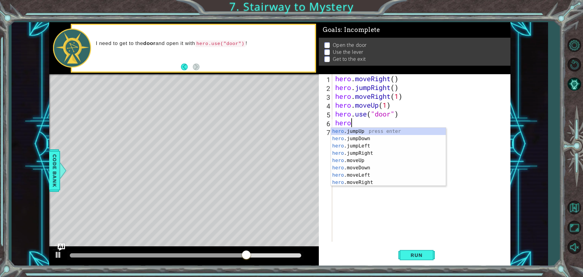
scroll to position [0, 0]
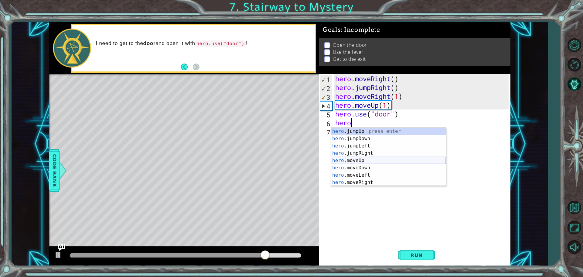
click at [376, 159] on div "hero .jumpUp press enter hero .jumpDown press enter hero .jumpLeft press enter …" at bounding box center [388, 164] width 115 height 73
type textarea "hero.moveUp(1)"
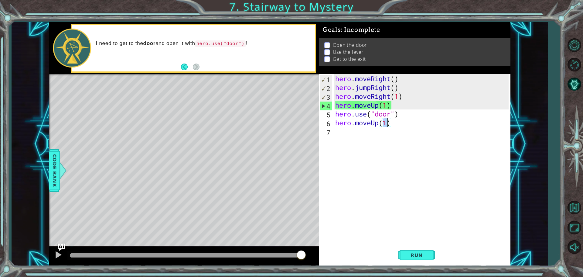
click at [348, 133] on div "hero . moveRight ( ) hero . jumpRight ( ) hero . moveRight ( 1 ) hero . moveUp …" at bounding box center [423, 166] width 178 height 185
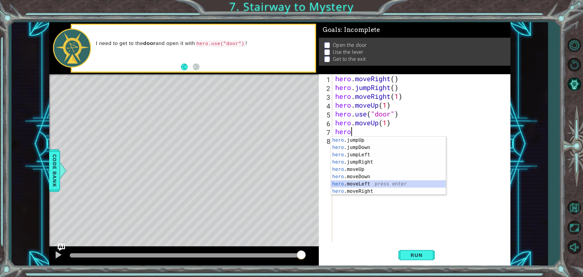
click at [369, 184] on div "hero .jumpUp press enter hero .jumpDown press enter hero .jumpLeft press enter …" at bounding box center [388, 172] width 115 height 73
type textarea "hero.moveLeft(1)"
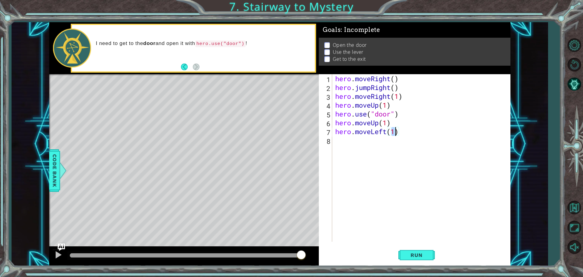
click at [351, 144] on div "hero . moveRight ( ) hero . jumpRight ( ) hero . moveRight ( 1 ) hero . moveUp …" at bounding box center [423, 166] width 178 height 185
click at [407, 254] on span "Run" at bounding box center [416, 255] width 24 height 6
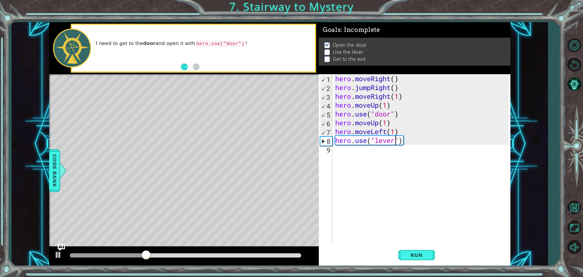
click at [386, 122] on div "hero . moveRight ( ) hero . jumpRight ( ) hero . moveRight ( 1 ) hero . moveUp …" at bounding box center [423, 166] width 178 height 185
type textarea "hero.moveUp(2)"
click at [370, 151] on div "hero . moveRight ( ) hero . jumpRight ( ) hero . moveRight ( 1 ) hero . moveUp …" at bounding box center [423, 166] width 178 height 185
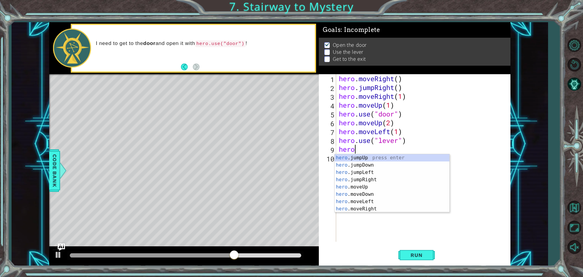
scroll to position [0, 0]
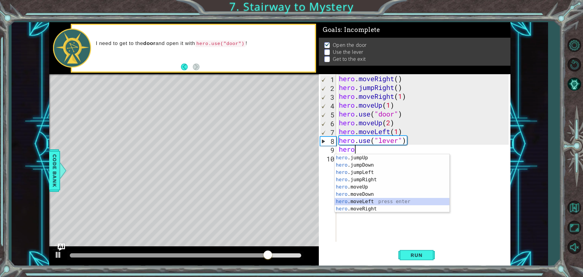
click at [370, 200] on div "hero .jumpUp press enter hero .jumpDown press enter hero .jumpLeft press enter …" at bounding box center [392, 190] width 115 height 73
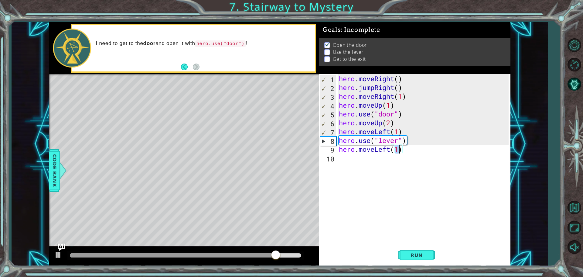
type textarea "hero.moveLeft(2)"
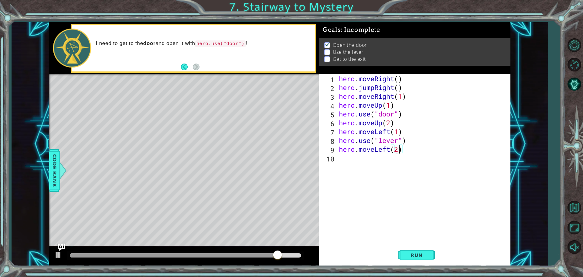
scroll to position [0, 2]
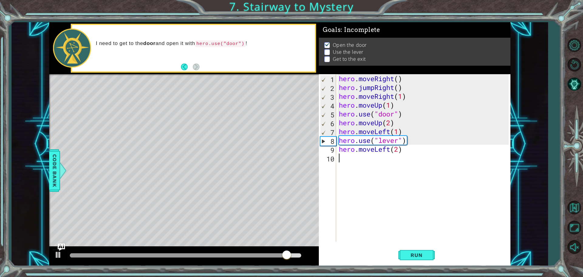
click at [350, 157] on div "hero . moveRight ( ) hero . jumpRight ( ) hero . moveRight ( 1 ) hero . moveUp …" at bounding box center [425, 166] width 174 height 185
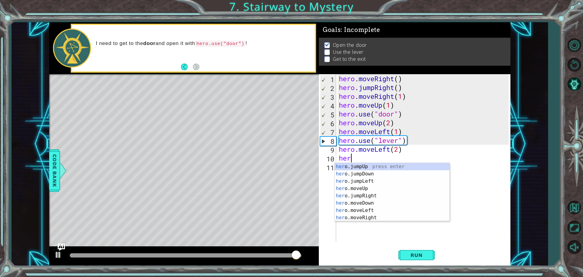
type textarea "hero"
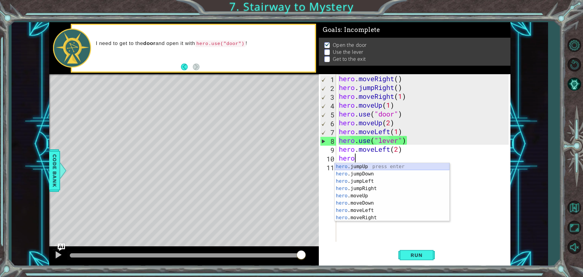
click at [380, 163] on div "hero .jumpUp press enter hero .jumpDown press enter hero .jumpLeft press enter …" at bounding box center [392, 199] width 115 height 73
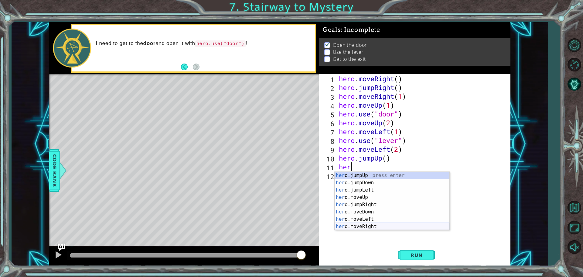
click at [387, 225] on div "her o.jumpUp press enter her o.jumpDown press enter her o.jumpLeft press enter …" at bounding box center [392, 208] width 115 height 73
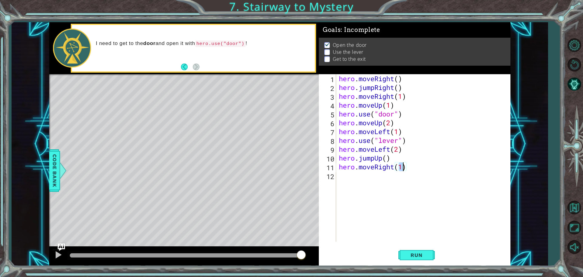
scroll to position [0, 3]
type textarea "hero.moveRight(2)"
click at [423, 255] on span "Run" at bounding box center [416, 255] width 24 height 6
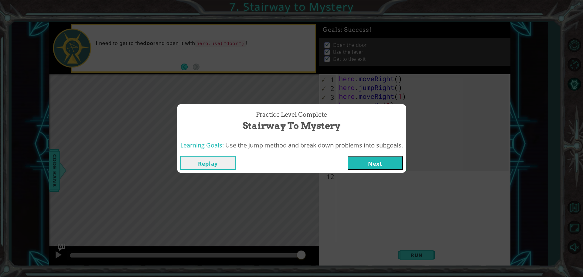
click at [383, 159] on button "Next" at bounding box center [375, 163] width 55 height 14
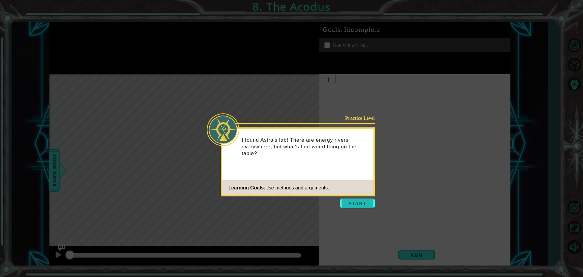
click at [360, 202] on button "Start" at bounding box center [357, 203] width 35 height 10
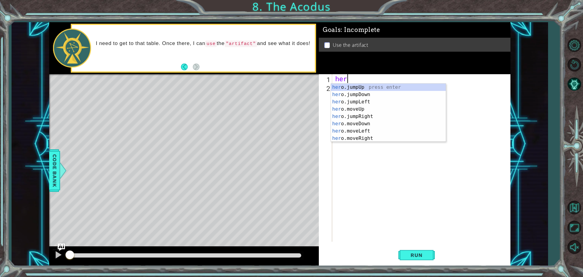
scroll to position [0, 0]
click at [368, 114] on div "hero .jumpUp press enter hero .jumpDown press enter hero .jumpLeft press enter …" at bounding box center [388, 119] width 115 height 73
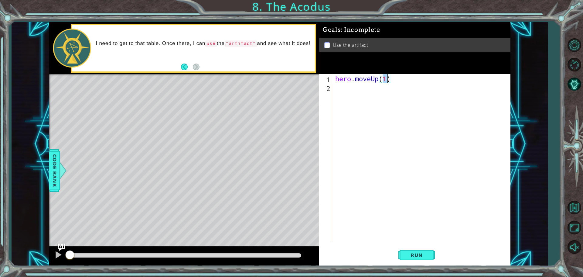
type textarea "hero.moveUp(2)"
click at [354, 91] on div "hero . moveUp ( 2 )" at bounding box center [423, 166] width 178 height 185
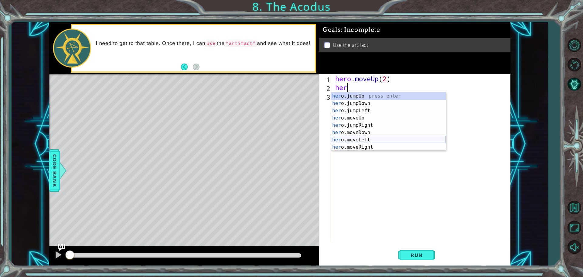
click at [371, 138] on div "her o.jumpUp press enter her o.jumpDown press enter her o.jumpLeft press enter …" at bounding box center [388, 128] width 115 height 73
type textarea "hero.moveLeft(1)"
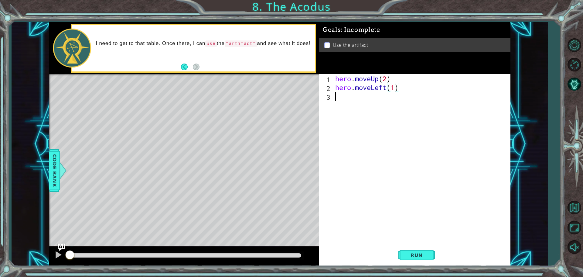
click at [345, 97] on div "hero . moveUp ( 2 ) hero . moveLeft ( 1 )" at bounding box center [423, 166] width 178 height 185
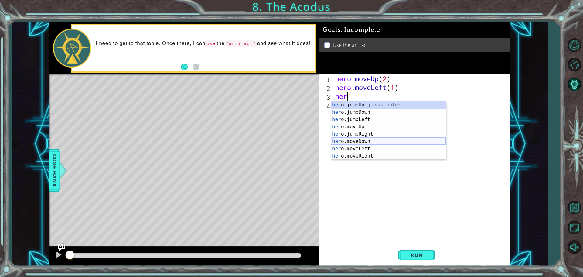
click at [366, 142] on div "her o.jumpUp press enter her o.jumpDown press enter her o.jumpLeft press enter …" at bounding box center [388, 137] width 115 height 73
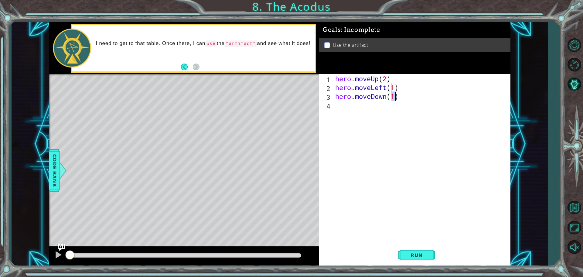
type textarea "hero.moveDown(2)"
click at [349, 107] on div "hero . moveUp ( 2 ) hero . moveLeft ( 1 ) hero . moveDown ( 2 )" at bounding box center [423, 166] width 178 height 185
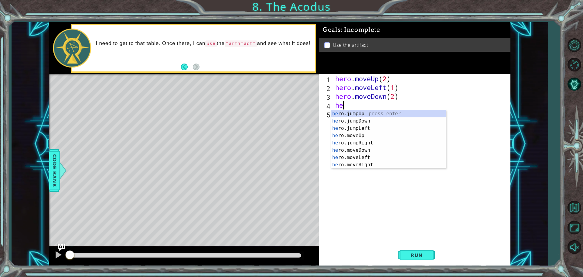
type textarea "her"
click at [370, 129] on div "her o.jumpUp press enter her o.jumpDown press enter her o.jumpLeft press enter …" at bounding box center [388, 146] width 115 height 73
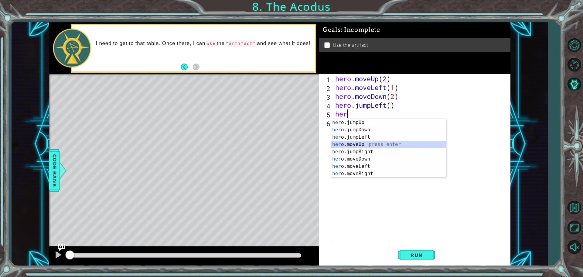
click at [363, 142] on div "her o.jumpUp press enter her o.jumpDown press enter her o.jumpLeft press enter …" at bounding box center [388, 155] width 115 height 73
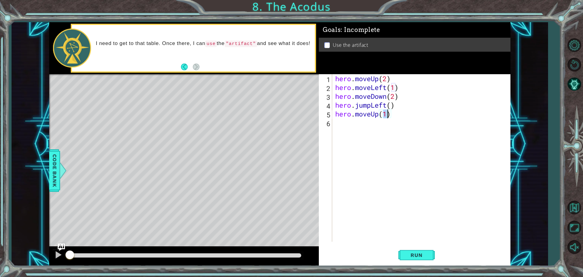
type textarea "hero.moveUp(2)"
click at [342, 128] on div "hero . moveUp ( 2 ) hero . moveLeft ( 1 ) hero . moveDown ( 2 ) hero . jumpLeft…" at bounding box center [423, 166] width 178 height 185
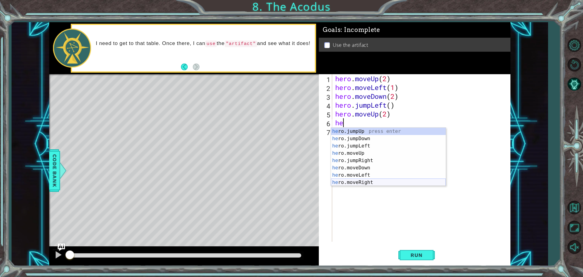
click at [377, 179] on div "he ro.jumpUp press enter he ro.jumpDown press enter he ro.jumpLeft press enter …" at bounding box center [388, 164] width 115 height 73
type textarea "hero.moveRight(1)"
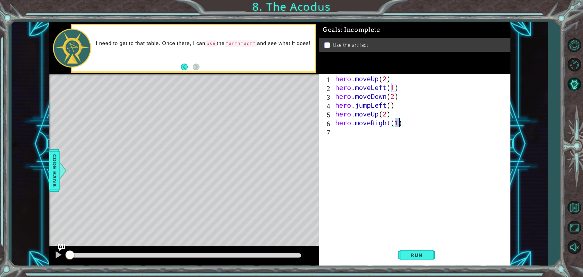
click at [346, 131] on div "hero . moveUp ( 2 ) hero . moveLeft ( 1 ) hero . moveDown ( 2 ) hero . jumpLeft…" at bounding box center [423, 166] width 178 height 185
type textarea "a"
type textarea "hero.use("artifact")"
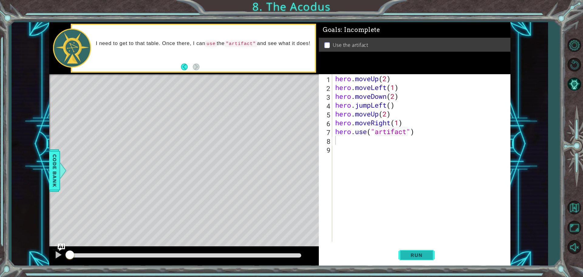
drag, startPoint x: 432, startPoint y: 257, endPoint x: 428, endPoint y: 257, distance: 4.3
click at [431, 257] on button "Run" at bounding box center [416, 254] width 36 height 19
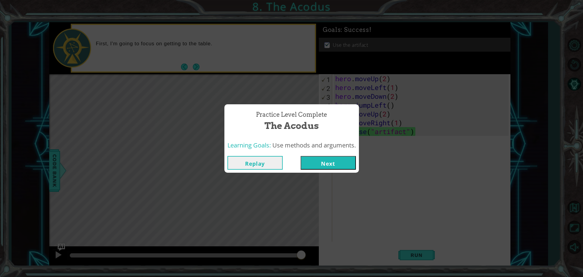
click at [320, 162] on button "Next" at bounding box center [328, 163] width 55 height 14
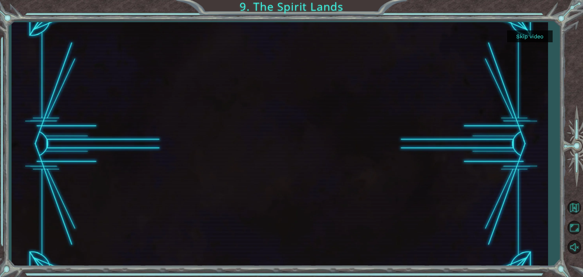
drag, startPoint x: 538, startPoint y: 37, endPoint x: 540, endPoint y: 35, distance: 3.2
click at [539, 36] on button "Skip video" at bounding box center [530, 36] width 46 height 12
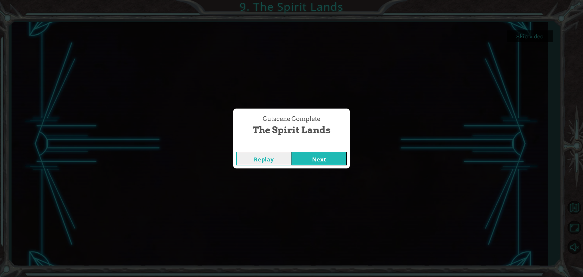
click at [319, 155] on button "Next" at bounding box center [318, 159] width 55 height 14
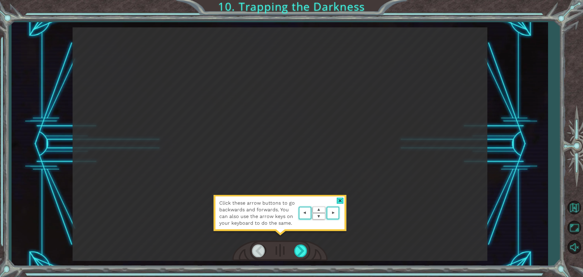
click at [299, 257] on div at bounding box center [279, 250] width 95 height 21
click at [303, 247] on div at bounding box center [301, 250] width 14 height 12
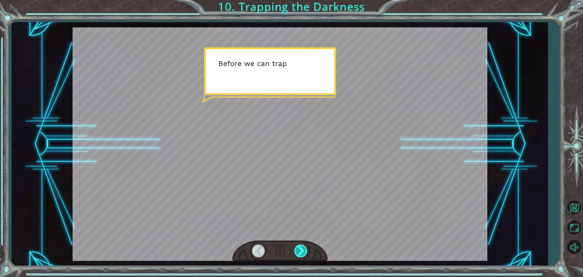
click at [303, 247] on div at bounding box center [301, 250] width 14 height 12
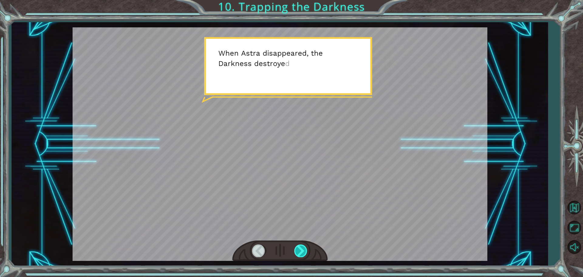
click at [303, 247] on div at bounding box center [301, 250] width 14 height 12
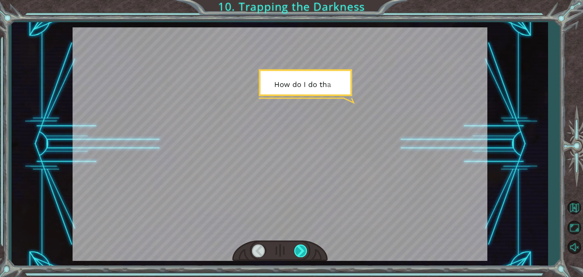
click at [304, 247] on div at bounding box center [301, 250] width 14 height 12
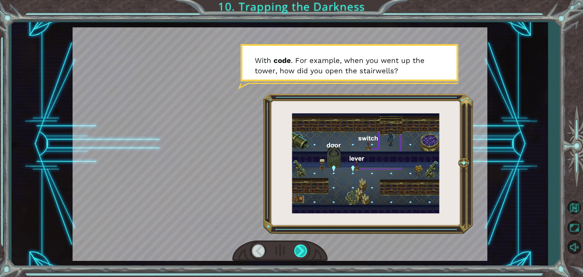
click at [304, 247] on div at bounding box center [301, 250] width 14 height 12
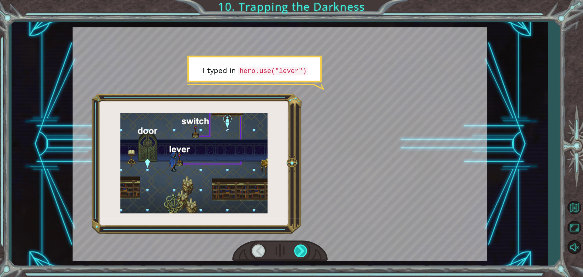
click at [304, 247] on div at bounding box center [301, 250] width 14 height 12
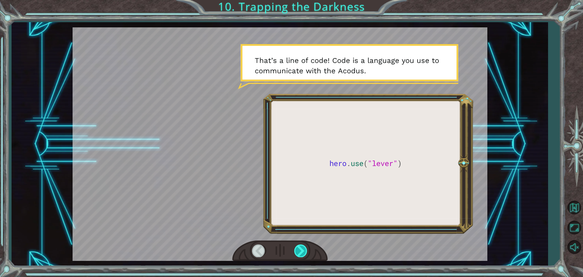
click at [304, 247] on div at bounding box center [301, 250] width 14 height 12
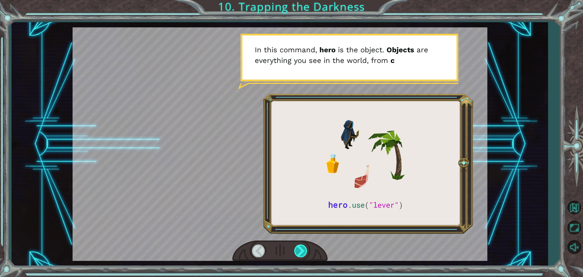
click at [304, 247] on div at bounding box center [301, 250] width 14 height 12
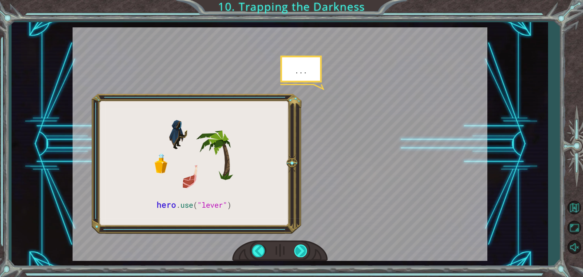
click at [304, 247] on div at bounding box center [301, 250] width 14 height 12
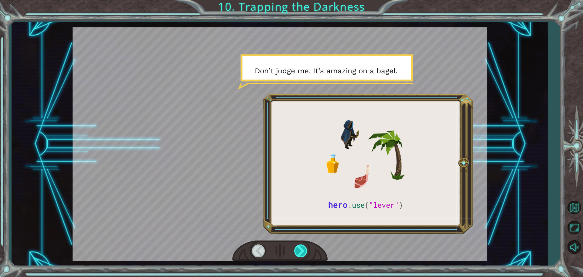
click at [304, 247] on div at bounding box center [301, 250] width 14 height 12
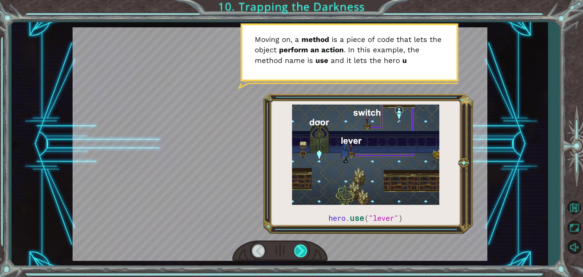
click at [304, 247] on div at bounding box center [301, 250] width 14 height 12
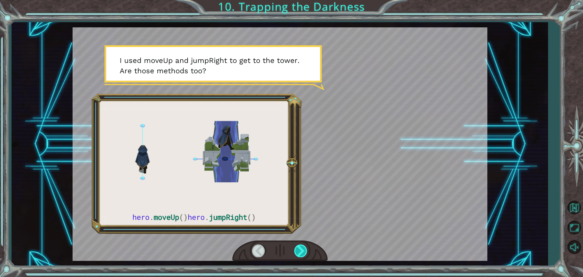
click at [304, 247] on div at bounding box center [301, 250] width 14 height 12
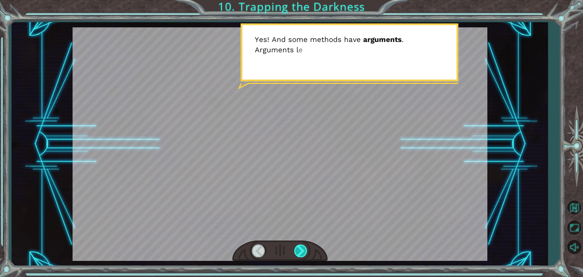
click at [304, 247] on div at bounding box center [301, 250] width 14 height 12
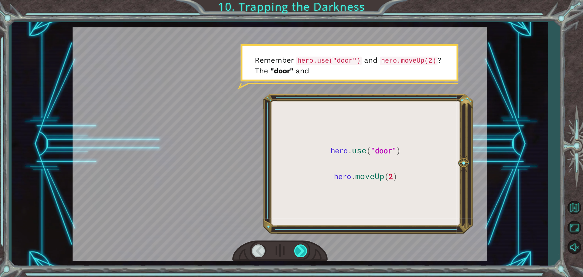
click at [304, 247] on div at bounding box center [301, 250] width 14 height 12
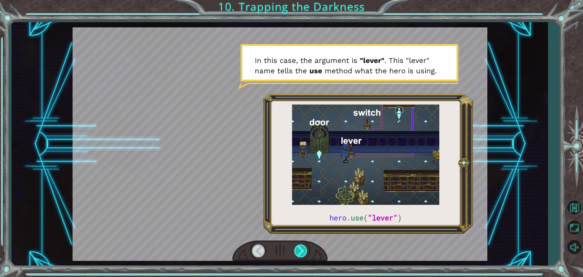
click at [304, 247] on div at bounding box center [301, 250] width 14 height 12
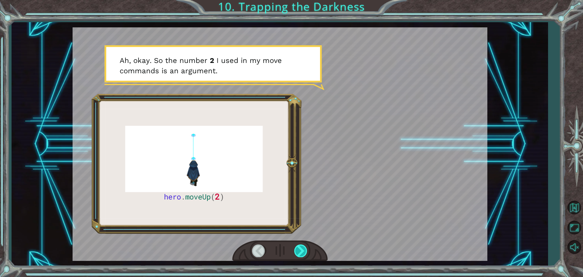
click at [304, 247] on div at bounding box center [301, 250] width 14 height 12
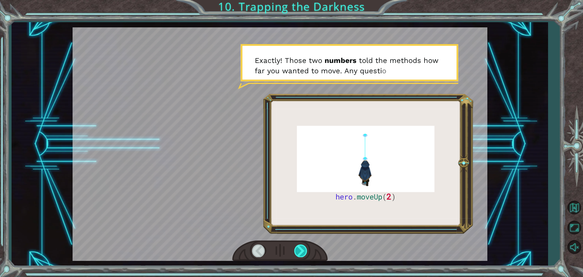
click at [304, 247] on div at bounding box center [301, 250] width 14 height 12
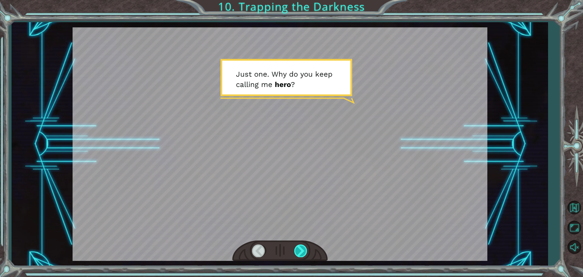
click at [304, 247] on div at bounding box center [301, 250] width 14 height 12
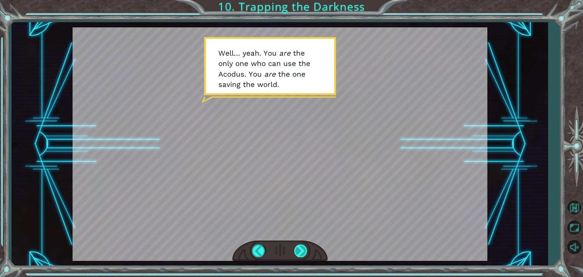
click at [302, 246] on div at bounding box center [301, 250] width 14 height 12
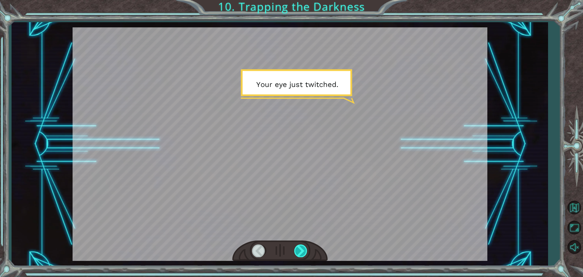
click at [302, 246] on div at bounding box center [301, 250] width 14 height 12
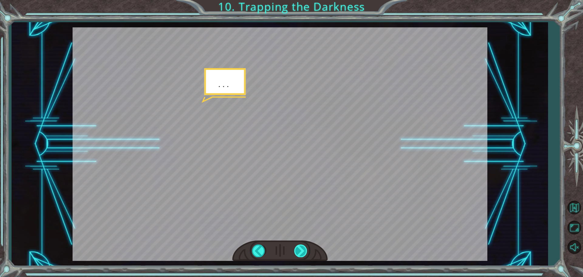
click at [302, 246] on div at bounding box center [301, 250] width 14 height 12
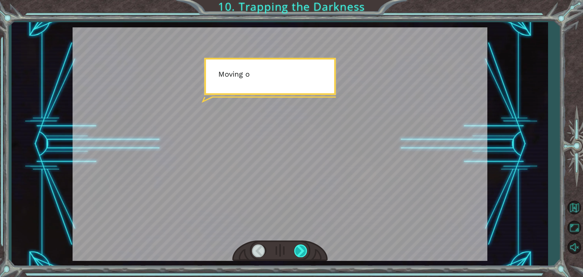
click at [302, 246] on div at bounding box center [301, 250] width 14 height 12
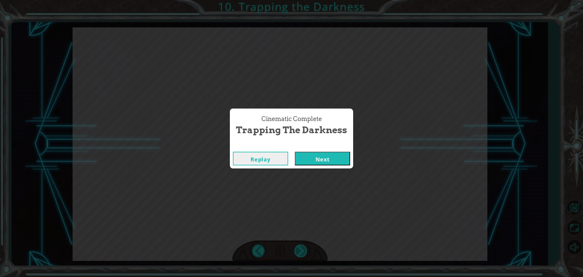
click at [302, 246] on div "Cinematic Complete Trapping the Darkness Replay Next" at bounding box center [291, 138] width 583 height 277
click at [313, 152] on button "Next" at bounding box center [322, 159] width 55 height 14
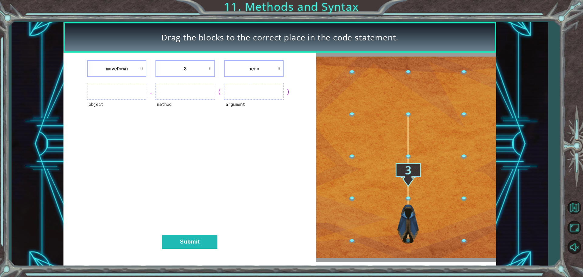
click at [116, 92] on ul at bounding box center [117, 91] width 60 height 17
click at [127, 88] on ul at bounding box center [117, 91] width 60 height 17
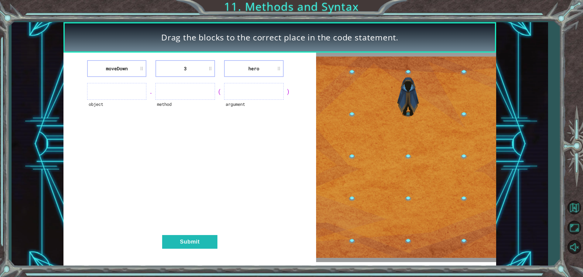
click at [130, 66] on li "moveDown" at bounding box center [117, 68] width 60 height 17
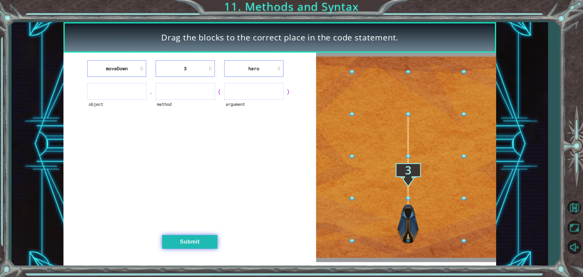
click at [181, 236] on button "Submit" at bounding box center [189, 242] width 55 height 14
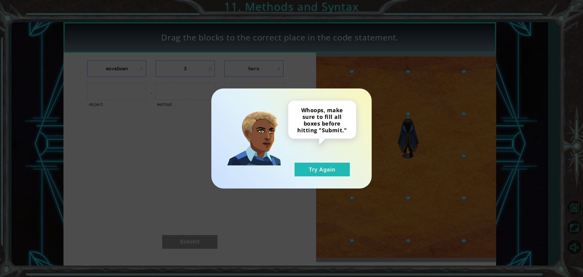
click at [333, 176] on div "Whoops, make sure to fill all boxes before hitting "Submit." Try Again" at bounding box center [291, 138] width 160 height 100
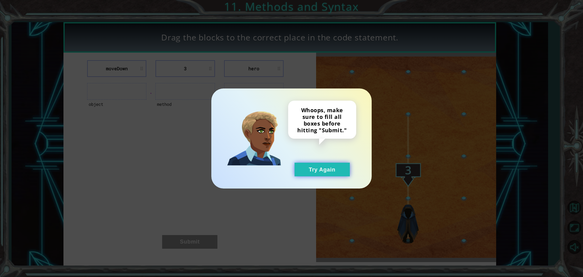
drag, startPoint x: 330, startPoint y: 163, endPoint x: 332, endPoint y: 167, distance: 3.7
click at [330, 164] on button "Try Again" at bounding box center [322, 169] width 55 height 14
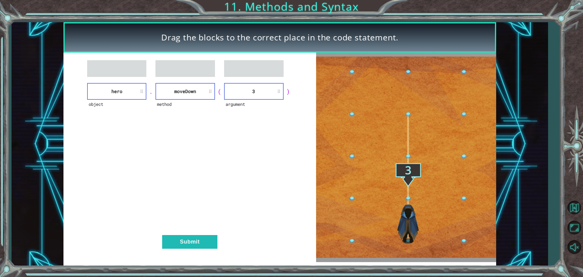
click at [183, 256] on div "object hero . method [GEOGRAPHIC_DATA] ( argument 3 ) Submit" at bounding box center [189, 157] width 253 height 209
click at [184, 242] on button "Submit" at bounding box center [189, 242] width 55 height 14
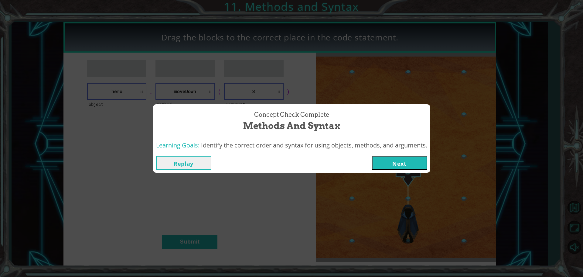
click at [414, 161] on button "Next" at bounding box center [399, 163] width 55 height 14
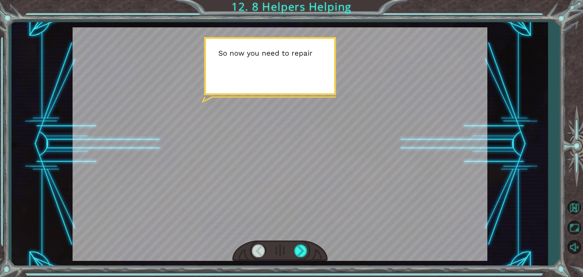
click at [325, 148] on div at bounding box center [280, 143] width 415 height 233
click at [299, 256] on div at bounding box center [301, 250] width 14 height 12
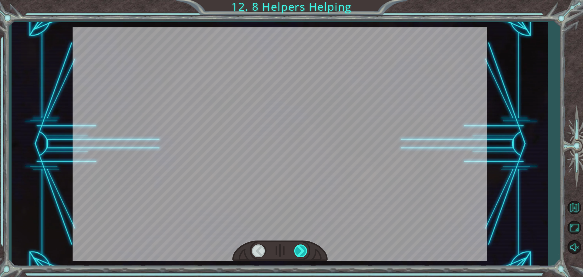
click at [299, 256] on div at bounding box center [301, 250] width 14 height 12
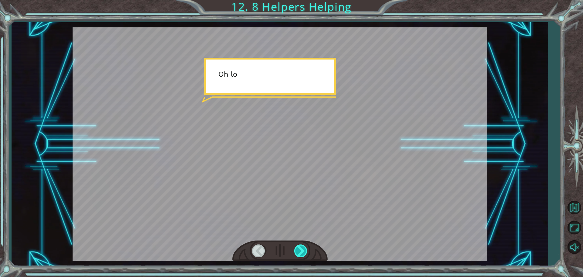
click at [299, 256] on div at bounding box center [301, 250] width 14 height 12
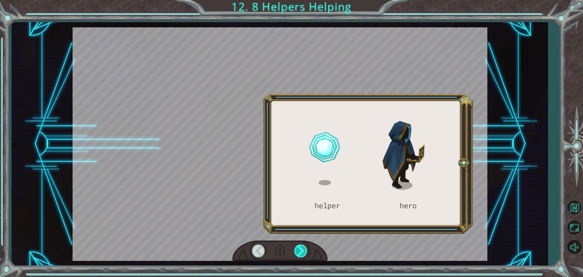
click at [299, 256] on div at bounding box center [301, 250] width 14 height 12
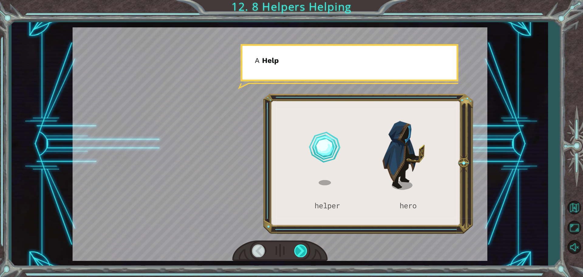
click at [299, 256] on div at bounding box center [301, 250] width 14 height 12
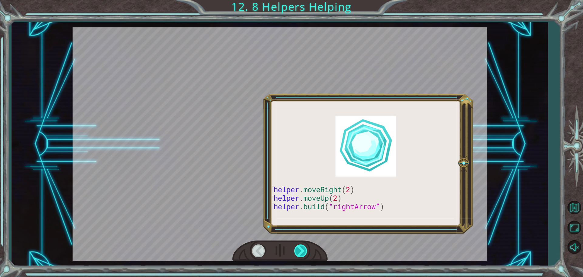
click at [299, 256] on div at bounding box center [301, 250] width 14 height 12
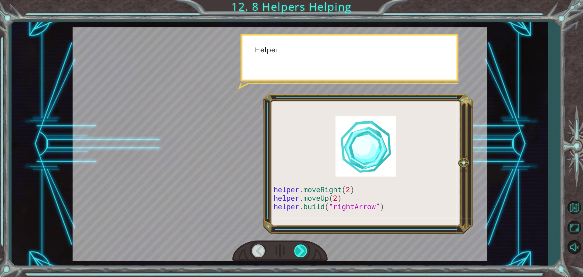
click at [299, 256] on div at bounding box center [301, 250] width 14 height 12
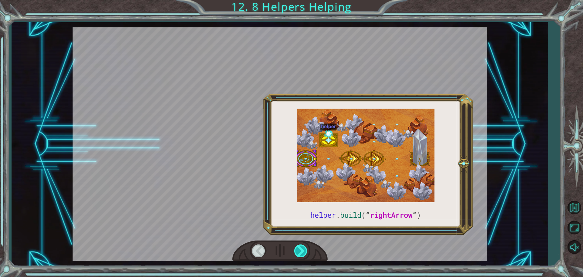
click at [299, 256] on div at bounding box center [301, 250] width 14 height 12
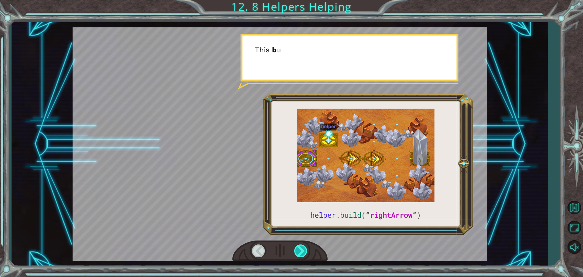
click at [299, 256] on div at bounding box center [301, 250] width 14 height 12
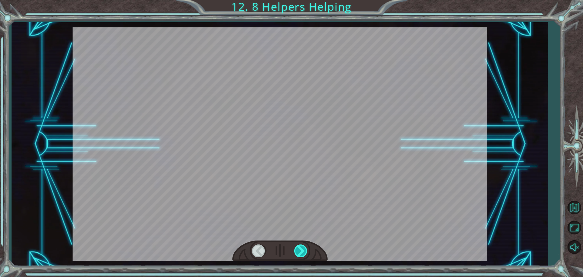
click at [299, 256] on div at bounding box center [301, 250] width 14 height 12
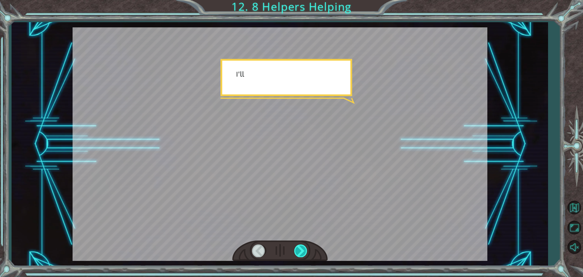
click at [299, 256] on div at bounding box center [301, 250] width 14 height 12
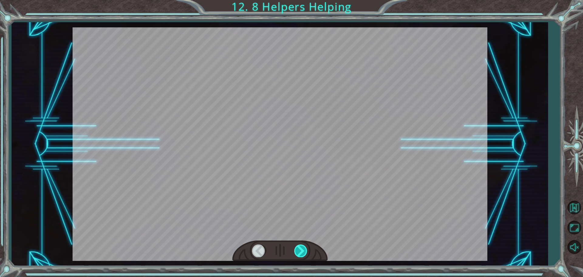
click at [299, 256] on div at bounding box center [301, 250] width 14 height 12
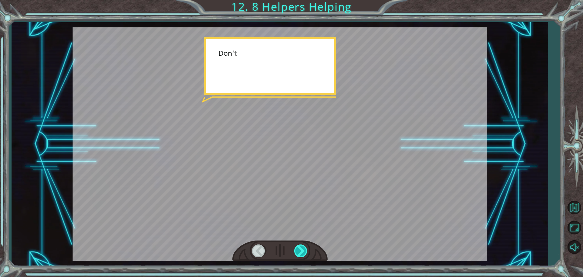
click at [299, 256] on div at bounding box center [301, 250] width 14 height 12
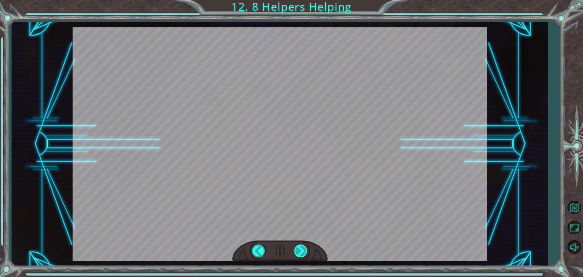
click at [299, 256] on div at bounding box center [301, 250] width 14 height 12
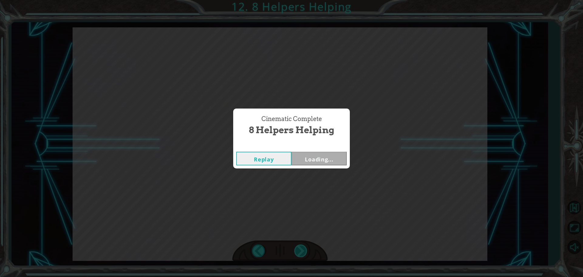
click at [299, 256] on div "Cinematic Complete 8 Helpers Helping Replay Loading..." at bounding box center [291, 138] width 583 height 277
click at [299, 256] on div "Cinematic Complete 8 Helpers Helping Replay Next" at bounding box center [291, 138] width 583 height 277
click at [318, 152] on button "Next" at bounding box center [318, 159] width 55 height 14
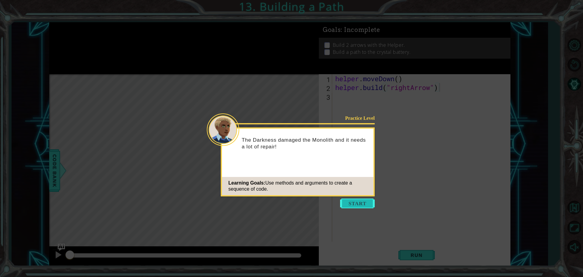
click at [357, 204] on button "Start" at bounding box center [357, 203] width 35 height 10
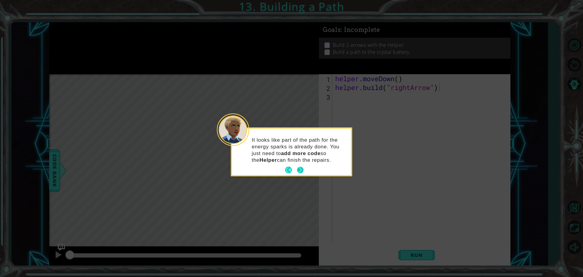
click at [303, 172] on button "Next" at bounding box center [300, 169] width 7 height 7
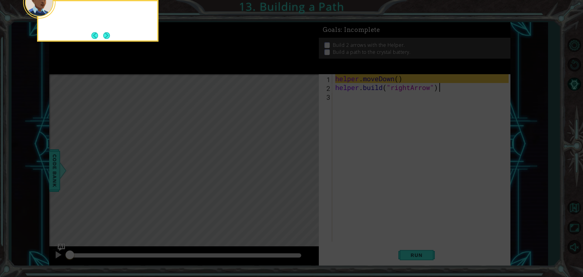
click at [303, 171] on icon at bounding box center [291, 41] width 583 height 470
click at [111, 37] on div "First, you move the Helper to an empty spot in the path." at bounding box center [97, 21] width 121 height 42
click at [111, 37] on button "Next" at bounding box center [107, 35] width 8 height 8
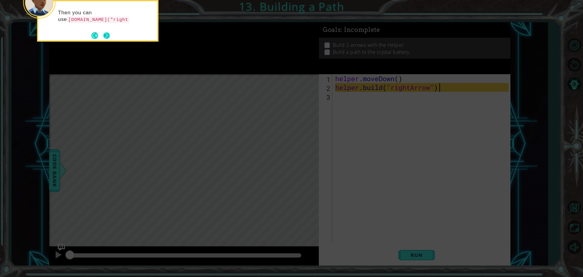
click at [106, 39] on button "Next" at bounding box center [106, 35] width 7 height 7
